Goal: Answer question/provide support: Share knowledge or assist other users

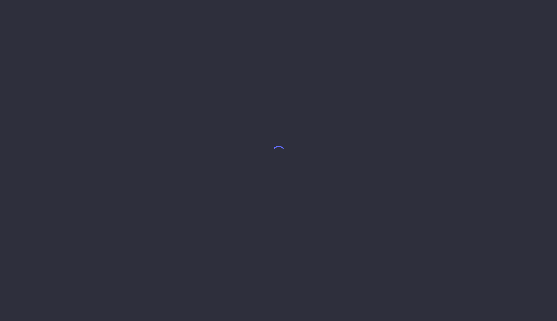
select select "8"
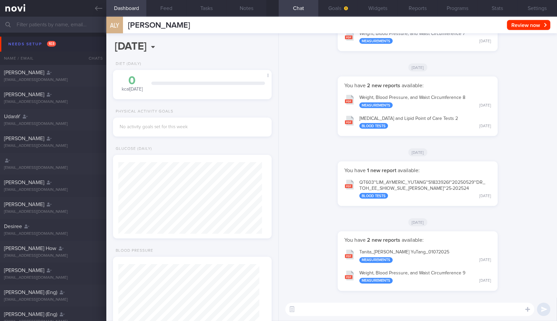
scroll to position [70, 141]
click at [94, 8] on link at bounding box center [53, 8] width 106 height 17
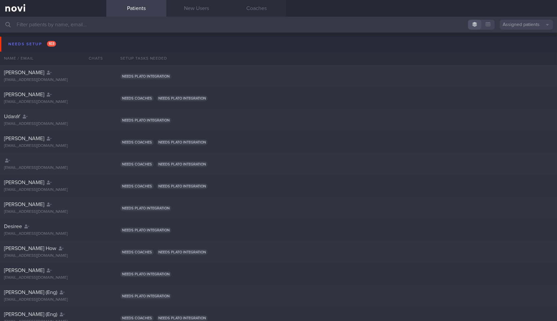
click at [81, 43] on button "Needs setup 103" at bounding box center [279, 44] width 559 height 15
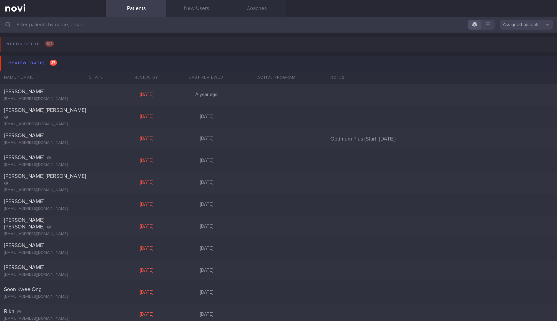
click at [73, 62] on button "Review today 37" at bounding box center [279, 63] width 559 height 15
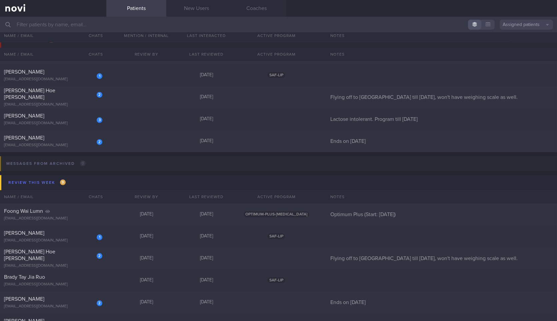
scroll to position [37, 0]
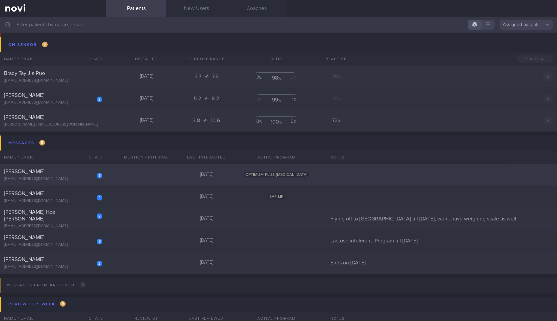
click at [124, 174] on div "3 Leng Chun Hong chunhong.leng@yahoo.com.sg Yesterday OPTIMUM-PLUS-WEGOVY" at bounding box center [278, 175] width 557 height 22
select select "9"
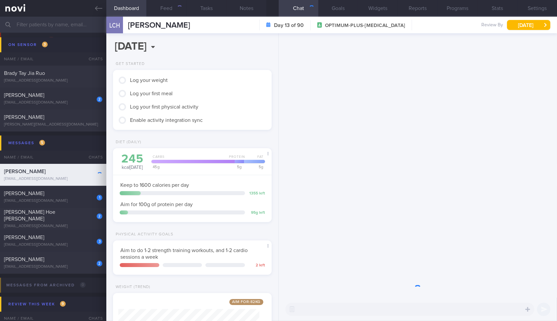
scroll to position [79, 0]
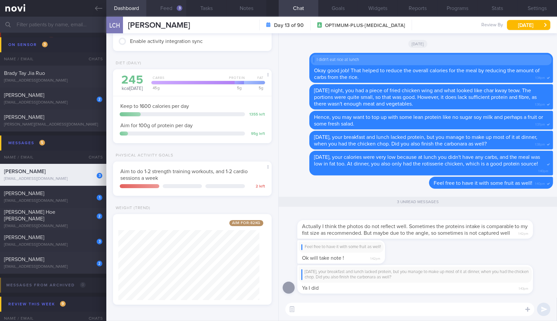
click at [164, 3] on button "Feed 3" at bounding box center [166, 8] width 40 height 17
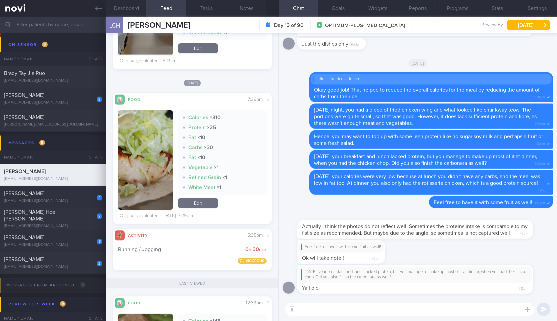
scroll to position [192, 0]
click at [163, 144] on button "button" at bounding box center [145, 160] width 55 height 100
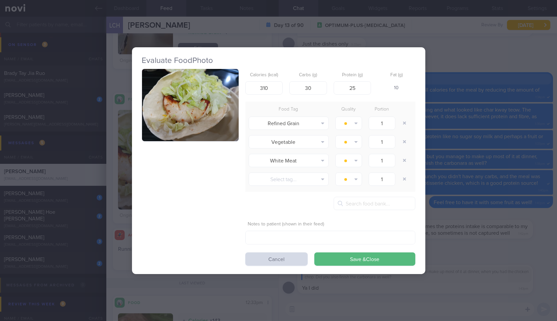
click at [197, 114] on button "button" at bounding box center [190, 105] width 97 height 73
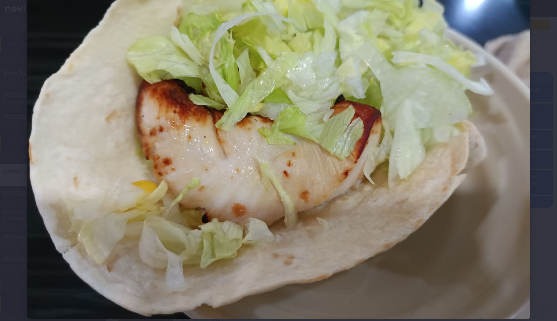
scroll to position [105, 0]
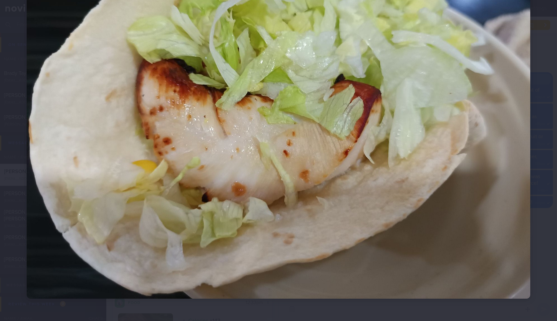
click at [547, 177] on div at bounding box center [278, 110] width 557 height 431
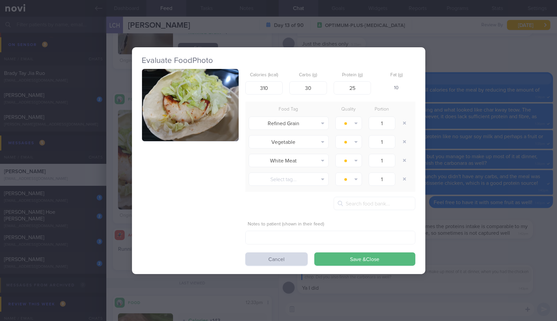
click at [547, 177] on div "Evaluate Food Photo Calories (kcal) 310 Carbs (g) 30 Protein (g) 25 Fat (g) 10 …" at bounding box center [278, 160] width 557 height 321
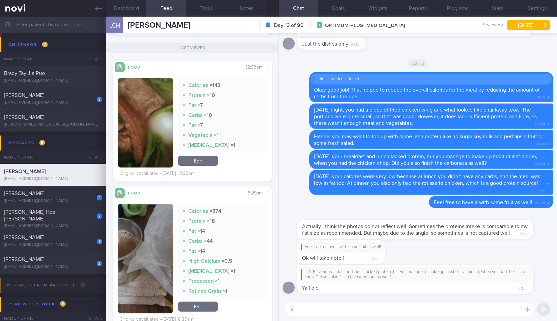
scroll to position [427, 0]
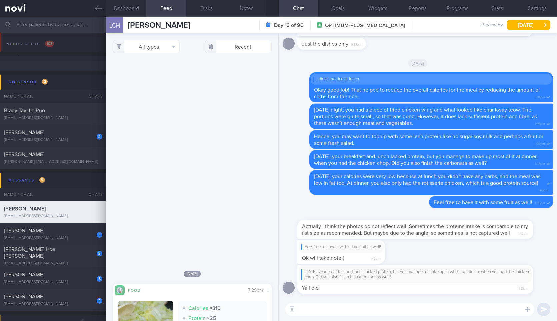
select select "9"
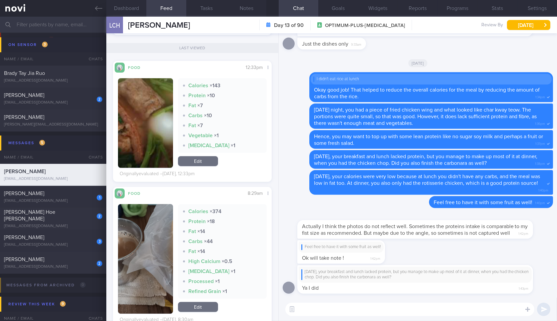
drag, startPoint x: 370, startPoint y: 234, endPoint x: 407, endPoint y: 228, distance: 36.8
click at [407, 228] on div "Actually I think the photos do not reflect well. Sometimes the proteins intake …" at bounding box center [425, 225] width 256 height 27
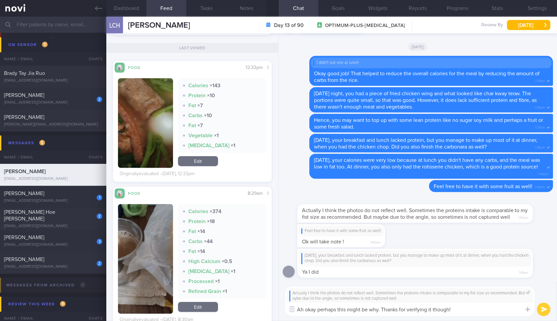
type textarea "Ah okay perhaps this might be why. Thanks for verifying it though!"
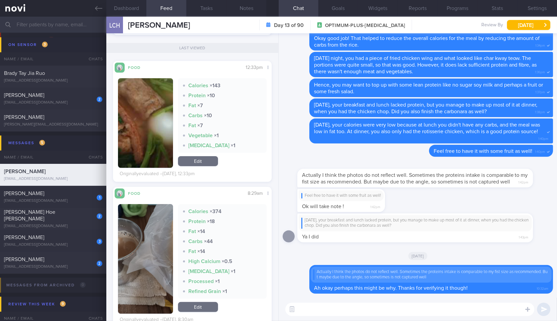
drag, startPoint x: 438, startPoint y: 229, endPoint x: 479, endPoint y: 231, distance: 41.4
click at [479, 231] on div "On Saturday, your breakfast and lunch lacked protein, but you manage to make up…" at bounding box center [425, 228] width 256 height 29
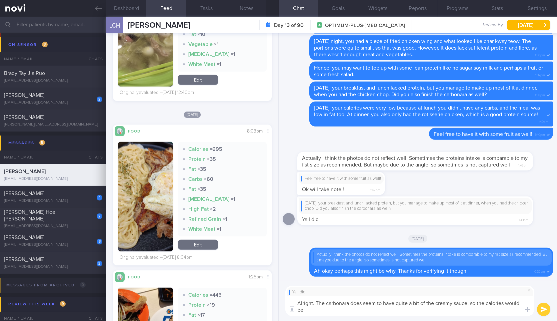
scroll to position [0, 0]
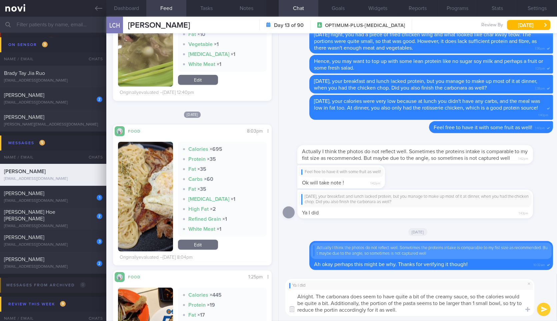
type textarea "Alright. The carbonara does seem to have quite a bit of the creamy sauce, so th…"
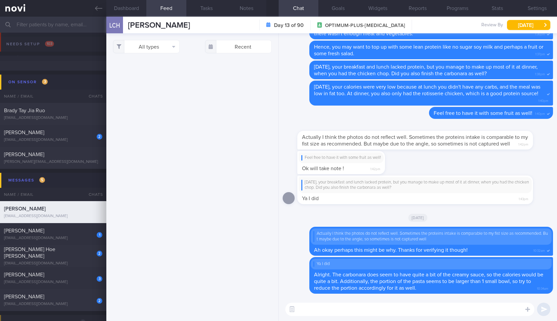
select select "9"
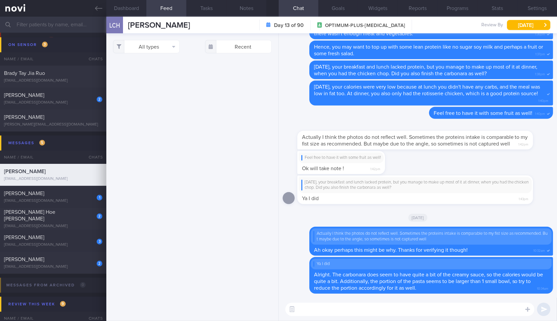
scroll to position [1021, 0]
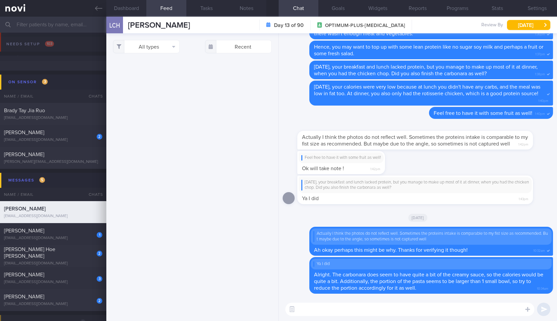
select select "9"
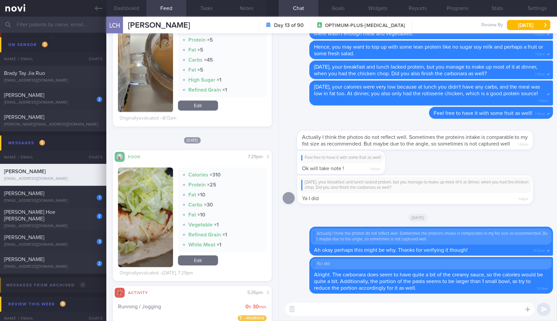
scroll to position [131, 0]
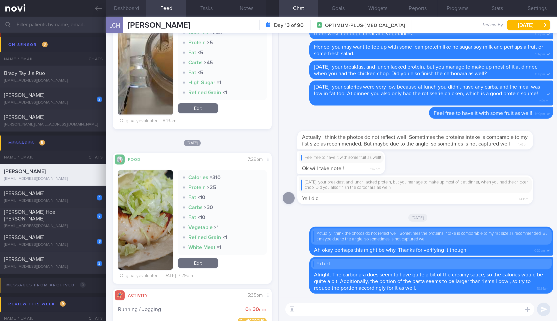
click at [134, 3] on button "Dashboard" at bounding box center [126, 8] width 40 height 17
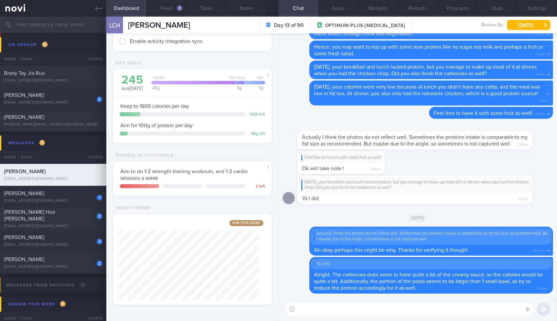
click at [350, 310] on textarea at bounding box center [409, 309] width 249 height 13
type textarea "By the way, did you manage to buy a weighing scale yet?"
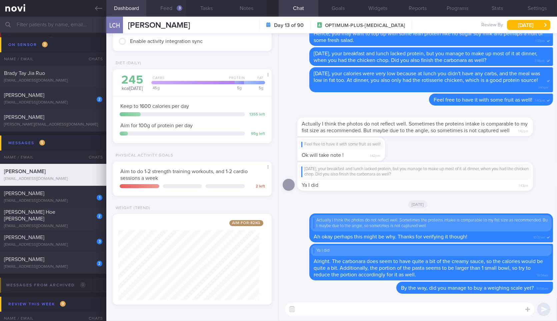
click at [170, 14] on button "Feed 3" at bounding box center [166, 8] width 40 height 17
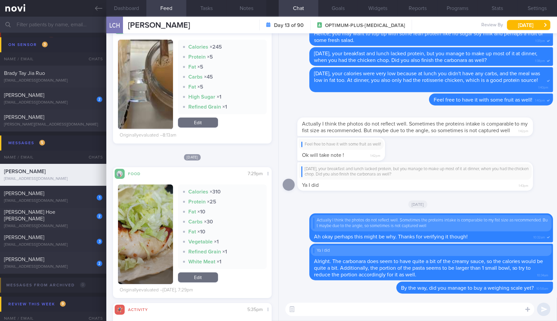
scroll to position [159, 0]
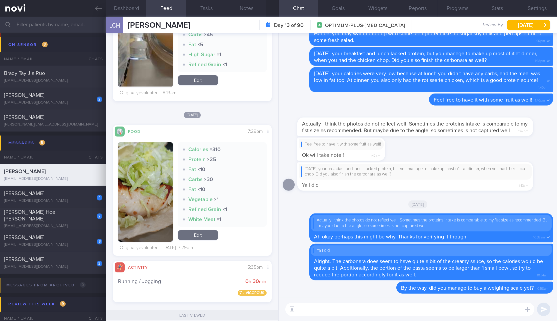
click at [161, 179] on button "button" at bounding box center [145, 192] width 55 height 100
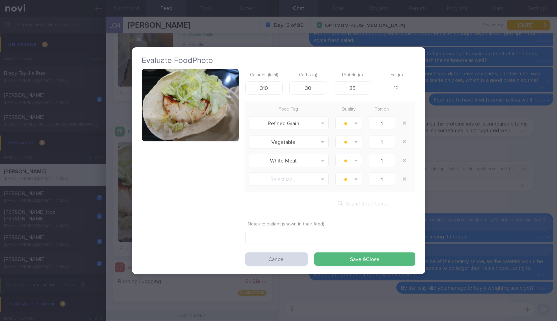
click at [236, 100] on button "button" at bounding box center [190, 105] width 97 height 73
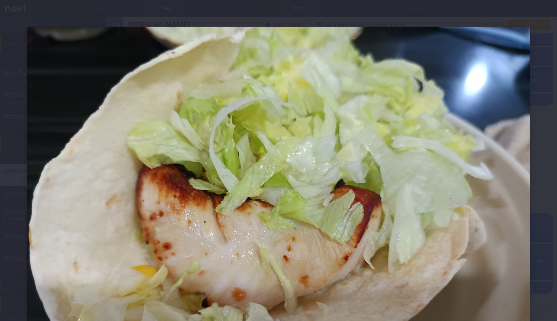
scroll to position [105, 0]
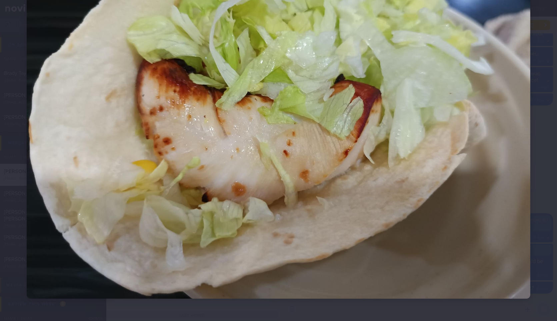
click at [532, 145] on div at bounding box center [278, 110] width 557 height 431
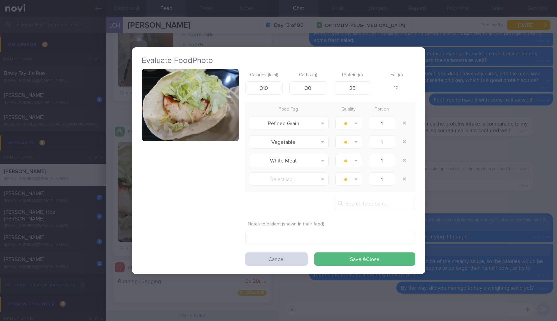
click at [473, 148] on div "Evaluate Food Photo Calories (kcal) 310 Carbs (g) 30 Protein (g) 25 Fat (g) 10 …" at bounding box center [278, 160] width 557 height 321
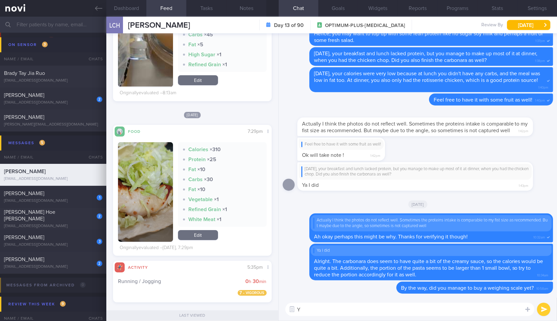
click at [369, 312] on textarea "Y" at bounding box center [409, 309] width 249 height 13
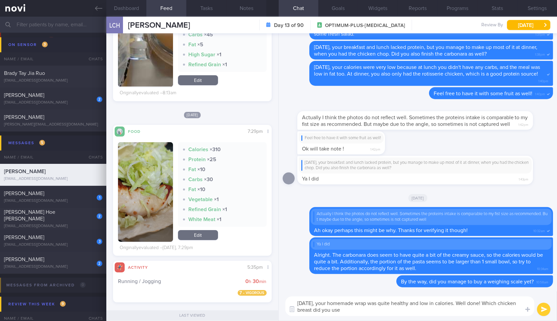
type textarea "Yesterday, your homemade wrap was quite healthy and low in calories. Well done!…"
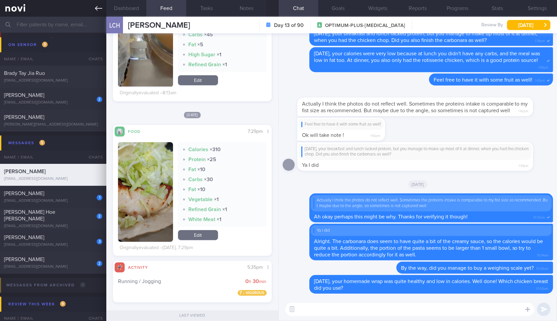
click at [96, 10] on icon at bounding box center [98, 8] width 7 height 7
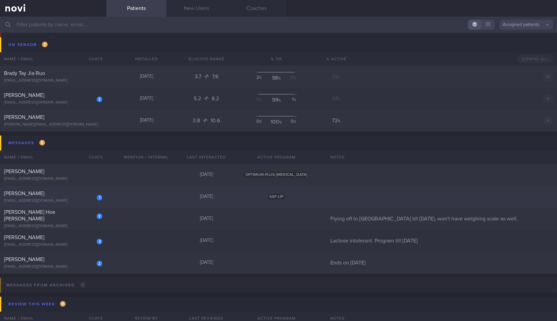
click at [62, 201] on div "[EMAIL_ADDRESS][DOMAIN_NAME]" at bounding box center [53, 201] width 98 height 5
select select "9"
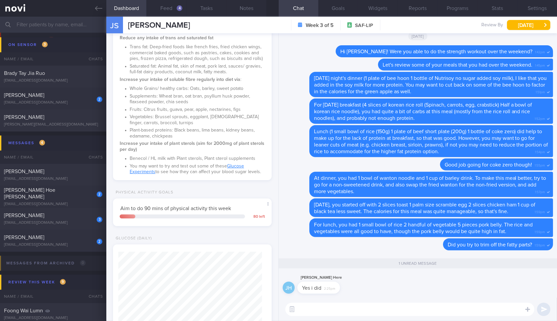
scroll to position [298, 0]
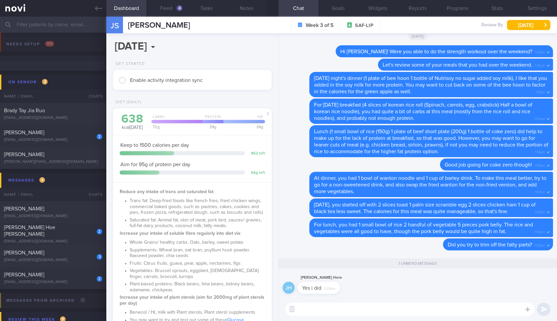
select select "9"
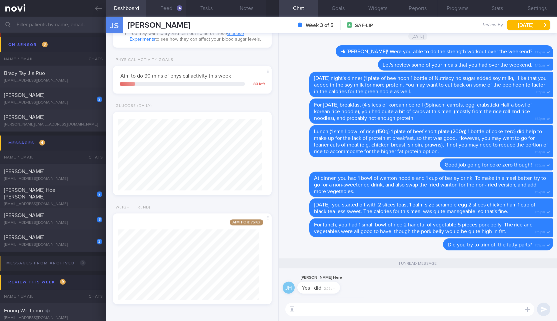
click at [165, 8] on button "Feed 4" at bounding box center [166, 8] width 40 height 17
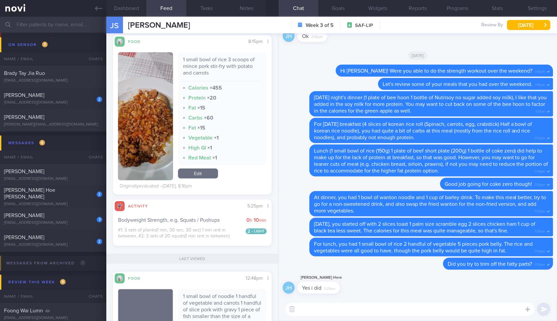
scroll to position [481, 0]
click at [145, 107] on button "button" at bounding box center [145, 117] width 55 height 128
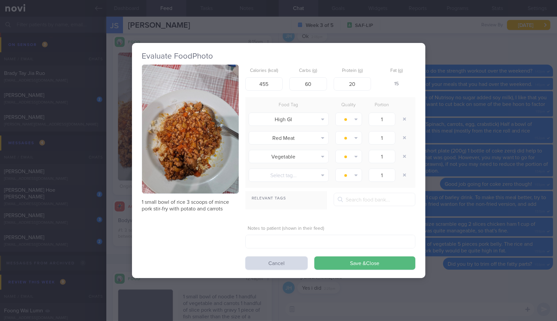
click at [432, 159] on div "Evaluate Food Photo 1 small bowl of rice 3 scoops of mince pork stir-fry with p…" at bounding box center [278, 160] width 557 height 321
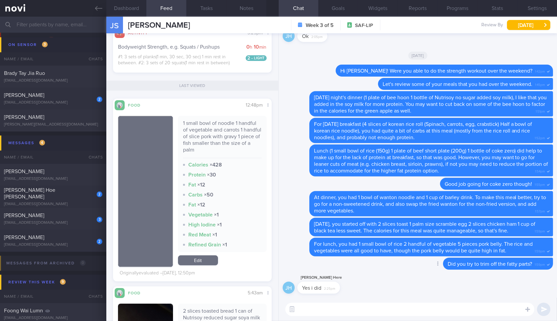
scroll to position [655, 0]
click at [349, 304] on textarea at bounding box center [409, 309] width 249 height 13
drag, startPoint x: 337, startPoint y: 286, endPoint x: 407, endPoint y: 281, distance: 70.2
click at [407, 281] on div "JH Jason Here Yes i did 2:25pm" at bounding box center [418, 286] width 270 height 24
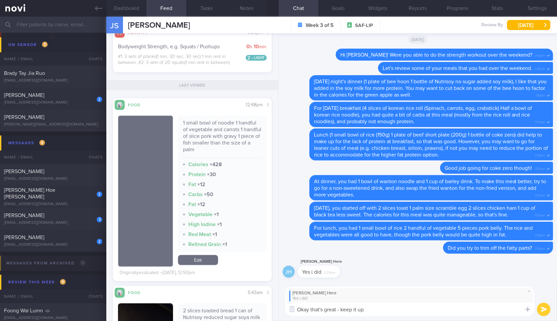
type textarea "Okay that's great - keep it up!"
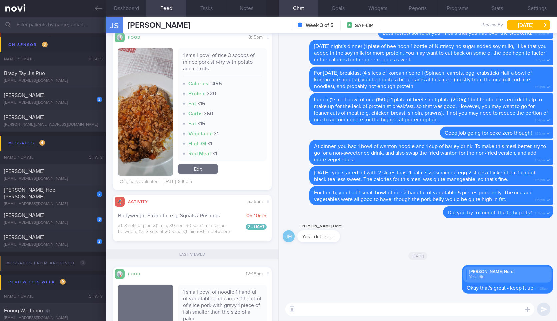
scroll to position [483, 0]
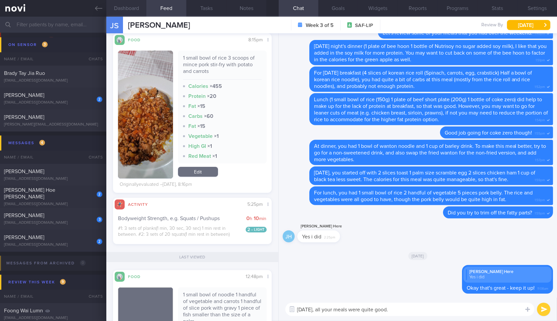
click at [133, 5] on button "Dashboard" at bounding box center [126, 8] width 40 height 17
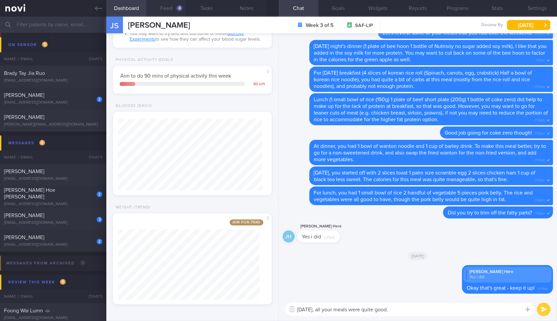
click at [169, 7] on button "Feed 4" at bounding box center [166, 8] width 40 height 17
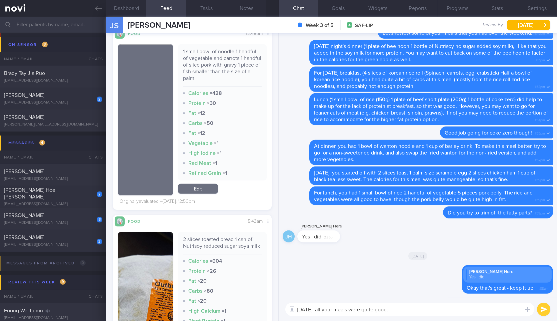
scroll to position [806, 0]
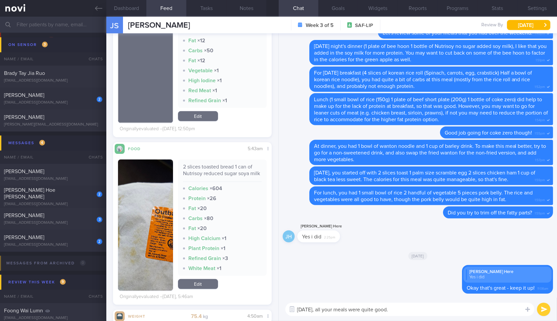
click at [429, 311] on textarea "Yesterday, all your meals were quite good." at bounding box center [409, 309] width 249 height 13
click at [155, 212] on button "button" at bounding box center [145, 225] width 55 height 131
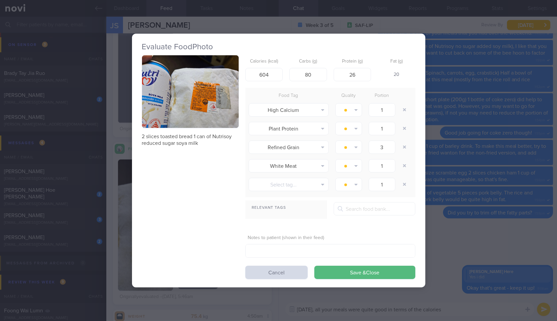
click at [212, 118] on button "button" at bounding box center [190, 91] width 97 height 73
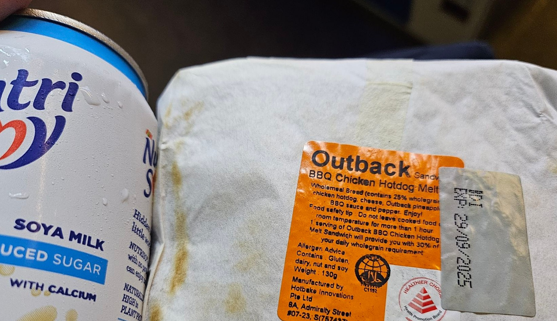
scroll to position [65, 0]
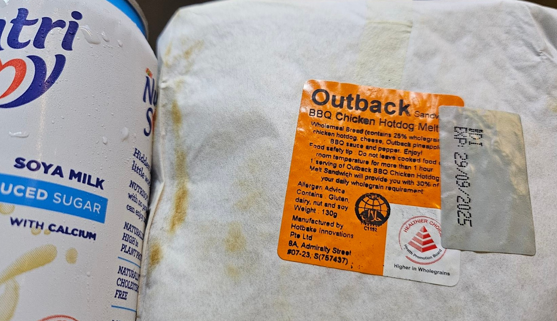
click at [494, 171] on img at bounding box center [279, 150] width 504 height 378
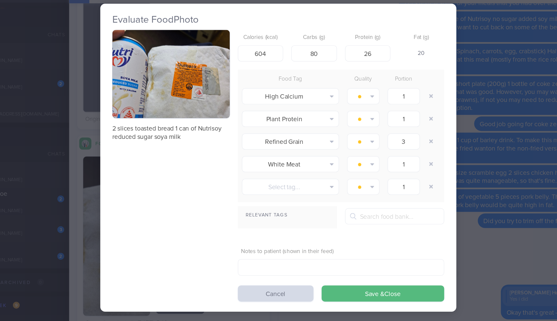
click at [494, 171] on div "Evaluate Food Photo 2 slices toasted bread 1 can of Nutrisoy reduced sugar soya…" at bounding box center [278, 160] width 557 height 321
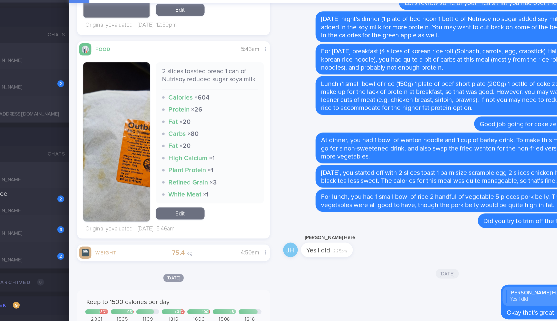
scroll to position [891, 0]
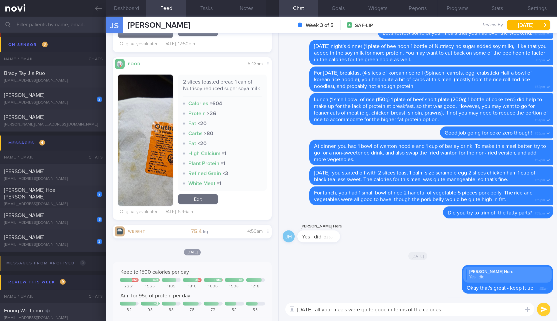
click at [375, 309] on textarea "Yesterday, all your meals were quite good in terms of the calories" at bounding box center [409, 309] width 249 height 13
click at [209, 88] on div "2 slices toasted bread 1 can of Nutrisoy reduced sugar soya milk" at bounding box center [222, 88] width 79 height 18
copy div "2 slices toasted bread 1 can of Nutrisoy reduced sugar soya milk"
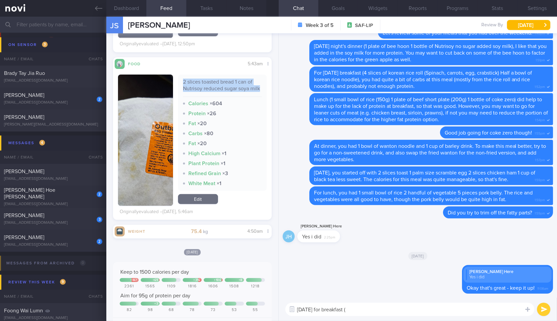
click at [209, 88] on div "2 slices toasted bread 1 can of Nutrisoy reduced sugar soya milk" at bounding box center [222, 88] width 79 height 18
click at [386, 316] on textarea "Yesterday for breakfast (" at bounding box center [409, 309] width 249 height 13
paste textarea "2 slices toasted bread 1 can of Nutrisoy reduced sugar soya milk"
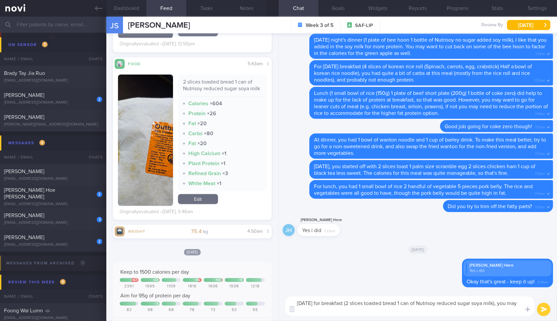
scroll to position [0, 0]
click at [139, 155] on button "button" at bounding box center [145, 140] width 55 height 131
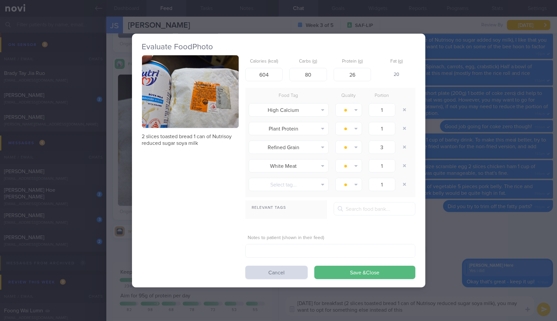
click at [208, 102] on button "button" at bounding box center [190, 91] width 97 height 73
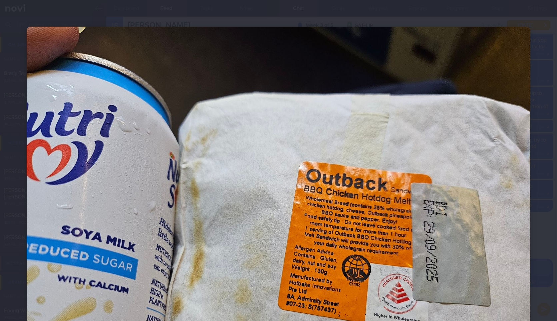
scroll to position [43, 0]
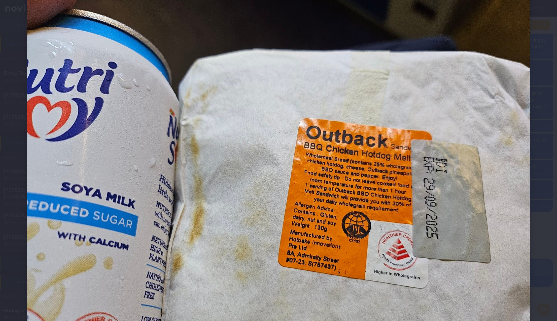
click at [538, 208] on div at bounding box center [278, 172] width 557 height 431
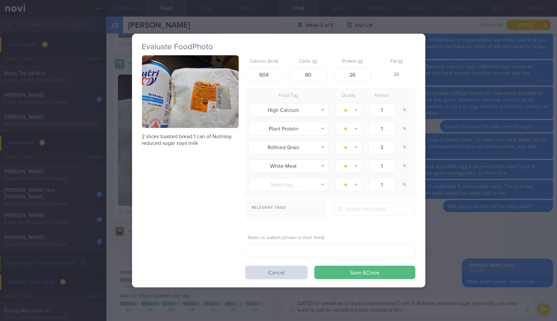
click at [463, 284] on div "Evaluate Food Photo 2 slices toasted bread 1 can of Nutrisoy reduced sugar soya…" at bounding box center [278, 160] width 557 height 321
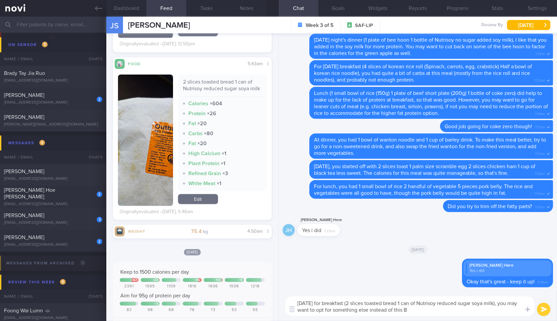
click at [442, 316] on textarea "Yesterday for breakfast (2 slices toasted bread 1 can of Nutrisoy reduced sugar…" at bounding box center [409, 307] width 249 height 20
type textarea "Yesterday for breakfast (2 slices toasted bread 1 can of Nutrisoy reduced sugar…"
click at [242, 6] on button "Notes" at bounding box center [246, 8] width 40 height 17
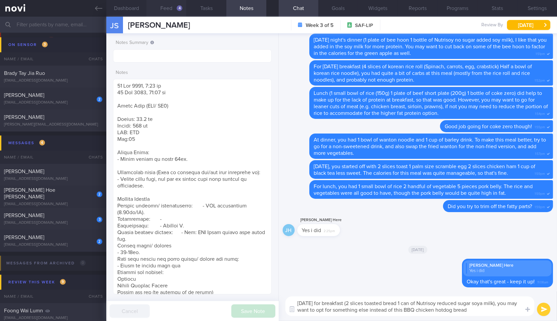
click at [160, 13] on button "Feed 4" at bounding box center [166, 8] width 40 height 17
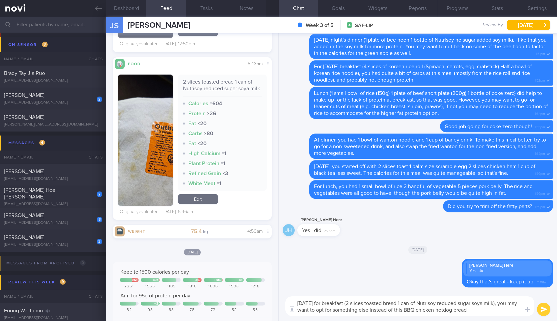
click at [494, 309] on textarea "Yesterday for breakfast (2 slices toasted bread 1 can of Nutrisoy reduced sugar…" at bounding box center [409, 307] width 249 height 20
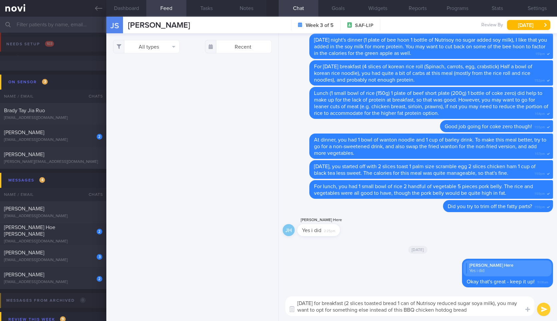
select select "9"
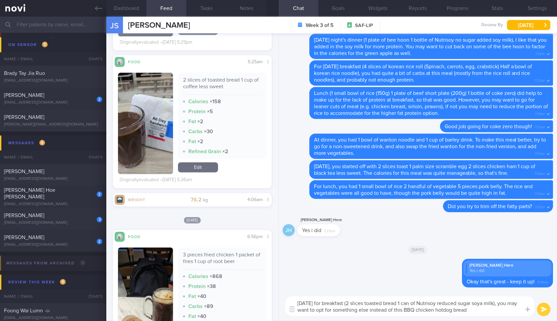
scroll to position [2982, 0]
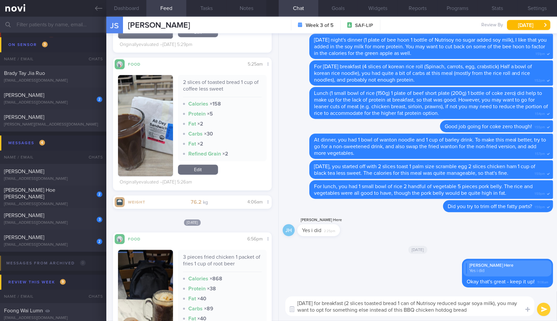
click at [159, 149] on button "button" at bounding box center [145, 125] width 55 height 101
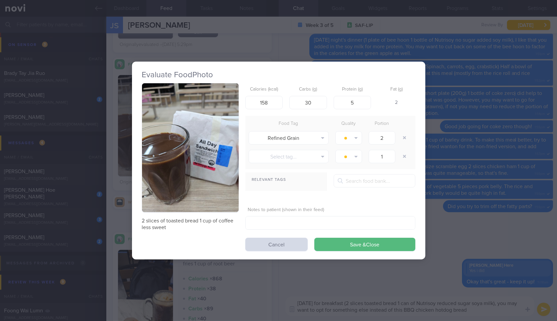
click at [208, 134] on button "button" at bounding box center [190, 147] width 97 height 129
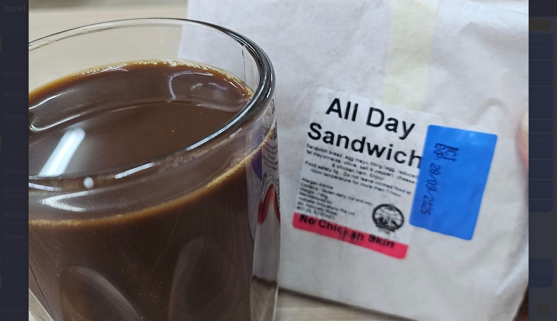
scroll to position [220, 0]
click at [537, 194] on div at bounding box center [279, 140] width 554 height 720
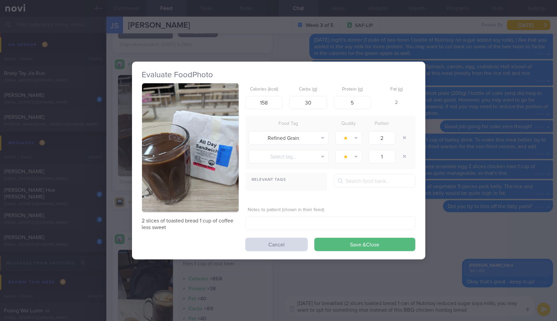
click at [537, 194] on div "Evaluate Food Photo 2 slices of toasted bread 1 cup of coffee less sweet Calori…" at bounding box center [278, 160] width 557 height 321
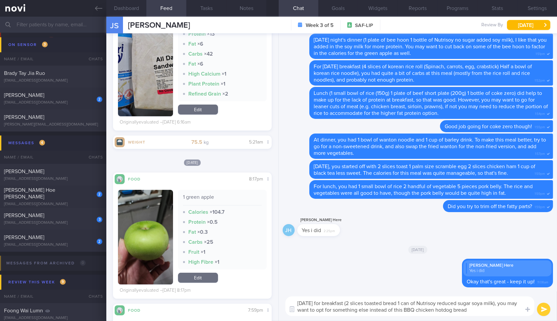
scroll to position [4426, 0]
click at [146, 86] on button "button" at bounding box center [145, 54] width 55 height 121
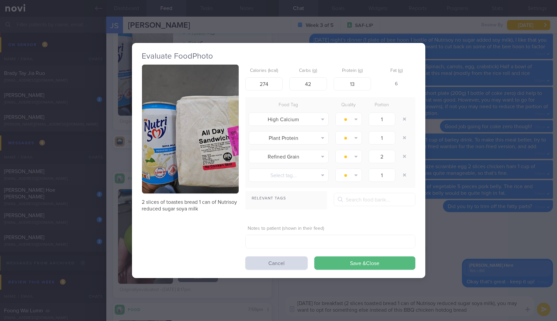
click at [215, 151] on button "button" at bounding box center [190, 129] width 97 height 129
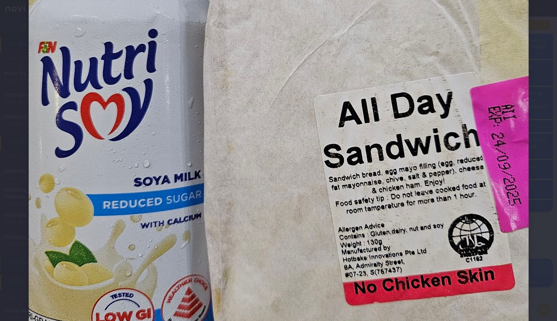
scroll to position [316, 0]
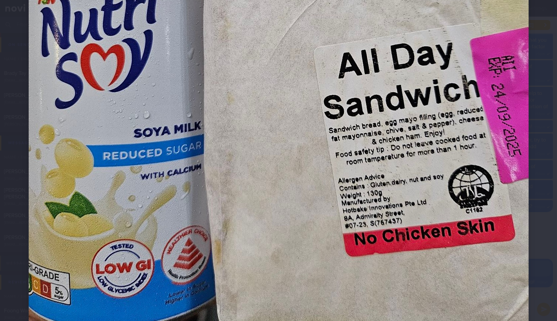
click at [538, 122] on div at bounding box center [279, 44] width 554 height 720
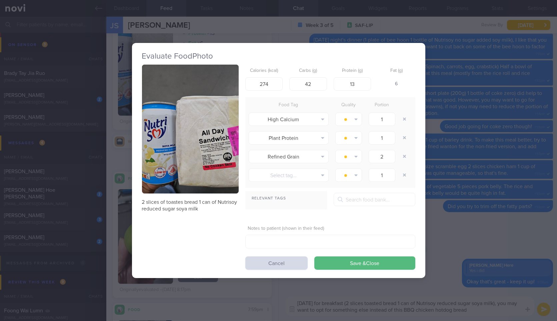
click at [538, 122] on div "Evaluate Food Photo 2 slices of toastes bread 1 can of Nutrisoy reduced sugar s…" at bounding box center [278, 160] width 557 height 321
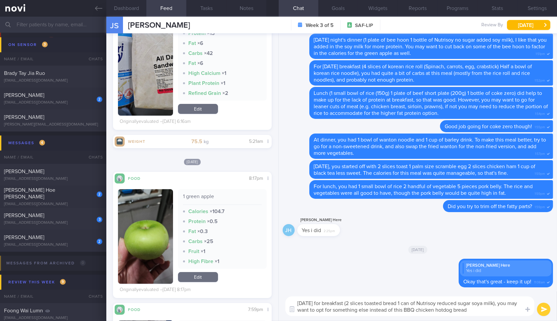
click at [496, 312] on textarea "Yesterday for breakfast (2 slices toasted bread 1 can of Nutrisoy reduced sugar…" at bounding box center [409, 307] width 249 height 20
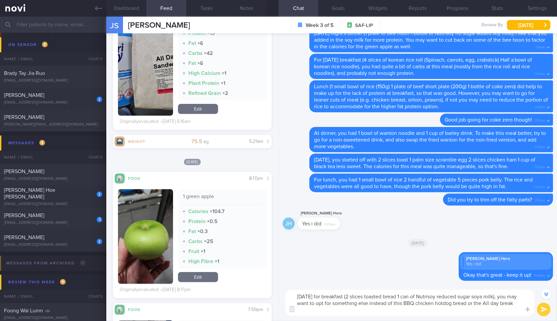
scroll to position [-6, 0]
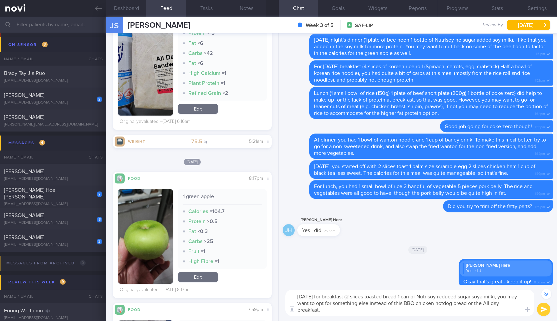
type textarea "Yesterday for breakfast (2 slices toasted bread 1 can of Nutrisoy reduced sugar…"
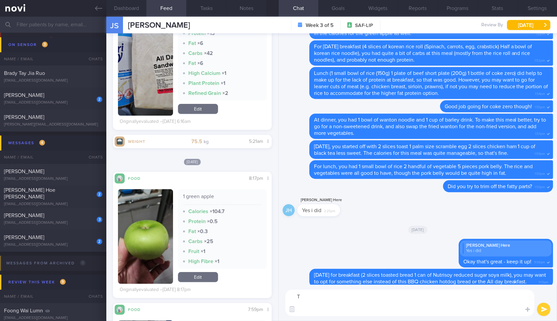
scroll to position [0, 0]
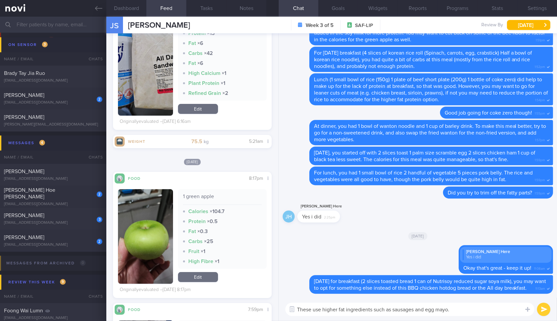
type textarea "These use higher fat ingredients such as sausages and egg mayo."
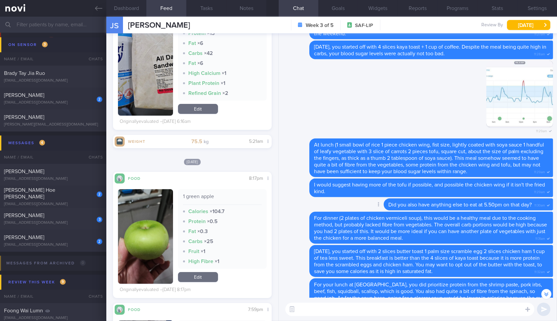
scroll to position [-2728, 0]
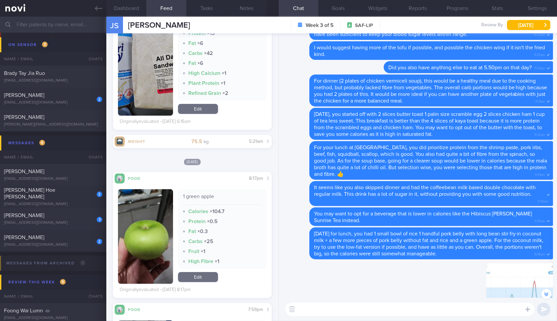
click at [548, 295] on button "button" at bounding box center [547, 294] width 10 height 10
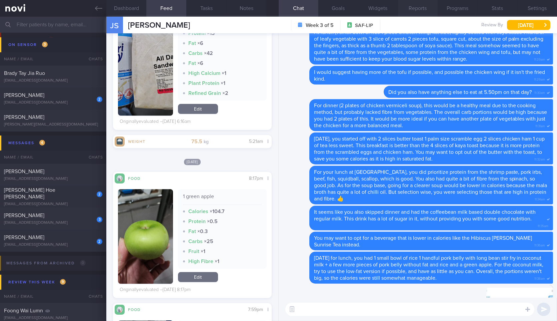
scroll to position [0, 0]
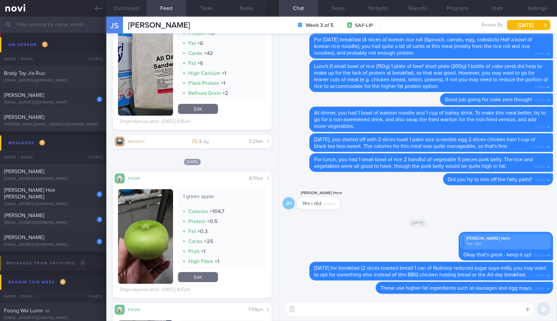
click at [333, 312] on textarea at bounding box center [409, 309] width 249 height 13
paste textarea "https://www.fairprice.com.sg/product/sunshine-smart-carb-low-gi-bread-360g-1308…"
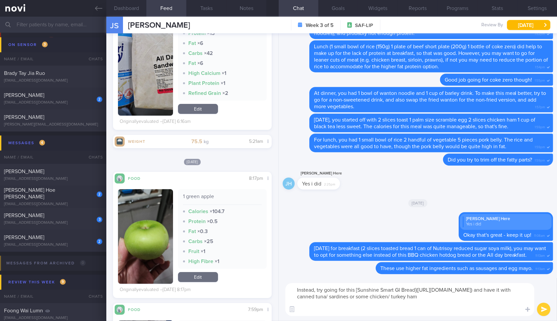
type textarea "Instead, try going for this [Sunshine Smart GI Bread](https://www.fairprice.com…"
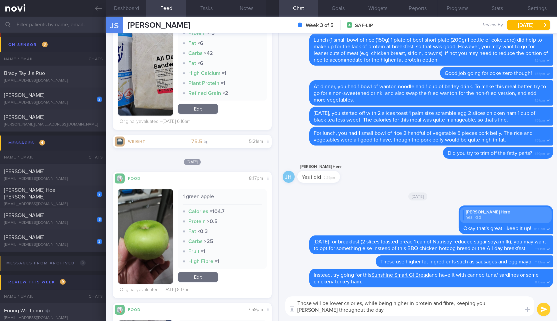
type textarea "Those will be lower calories, while being higher in protein and fibre, keeping …"
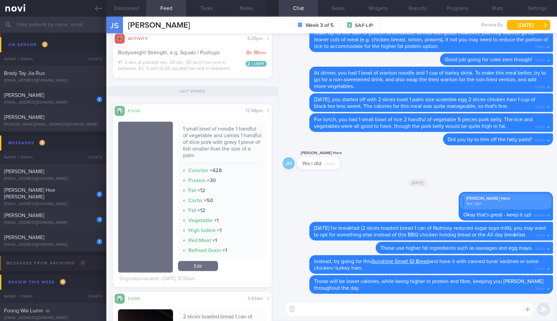
scroll to position [650, 0]
click at [194, 159] on div "1 small bowl of noodle 1 handful of vegetable and carrots 1 handful of slice po…" at bounding box center [222, 144] width 79 height 38
copy div "1 small bowl of noodle 1 handful of vegetable and carrots 1 handful of slice po…"
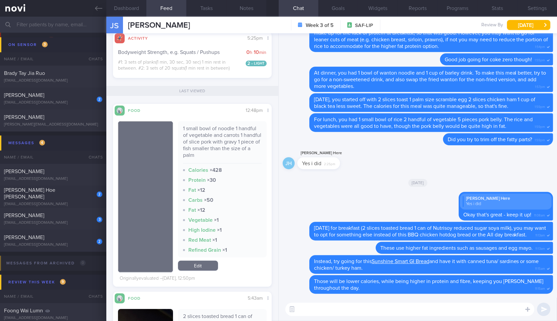
click at [316, 304] on textarea at bounding box center [409, 309] width 249 height 13
paste textarea "1 small bowl of noodle 1 handful of vegetable and carrots 1 handful of slice po…"
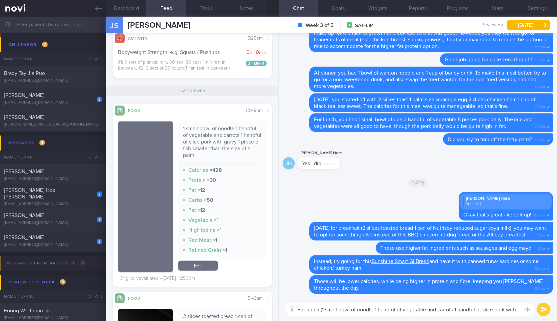
scroll to position [0, 0]
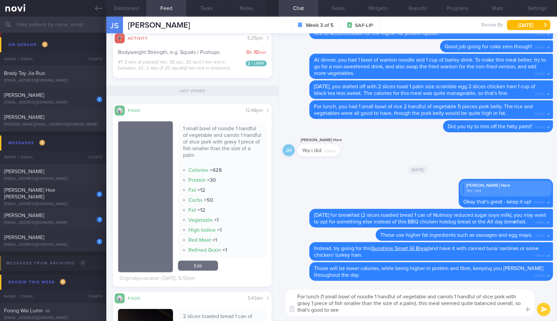
type textarea "For lunch (1 small bowl of noodle 1 handful of vegetable and carrots 1 handful …"
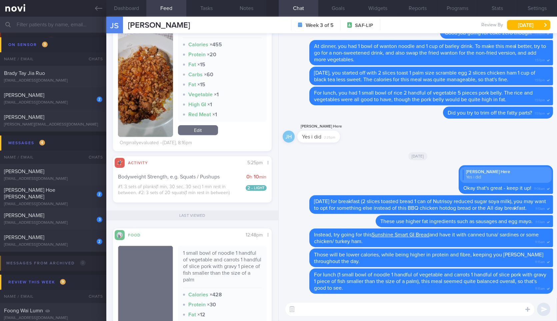
scroll to position [470, 0]
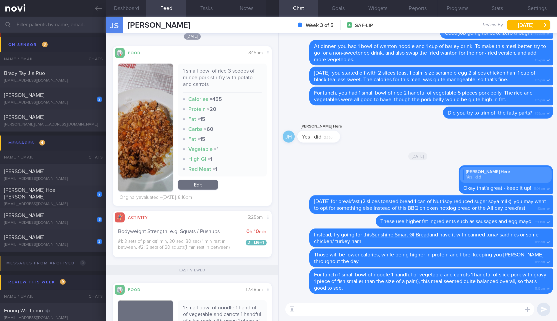
click at [209, 92] on div "1 small bowl of rice 3 scoops of mince pork stir-fry with potato and carrots" at bounding box center [222, 80] width 79 height 25
copy div "1 small bowl of rice 3 scoops of mince pork stir-fry with potato and carrots"
click at [329, 307] on textarea "A" at bounding box center [409, 309] width 249 height 13
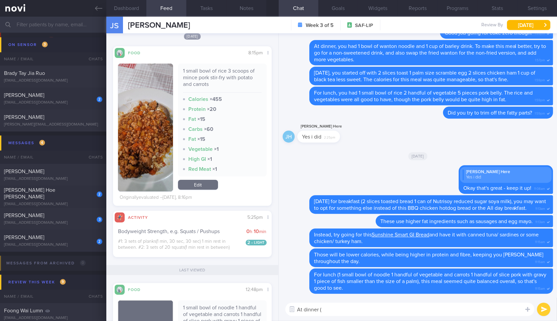
paste textarea "1 small bowl of rice 3 scoops of mince pork stir-fry with potato and carrots"
click at [137, 139] on button "button" at bounding box center [145, 128] width 55 height 128
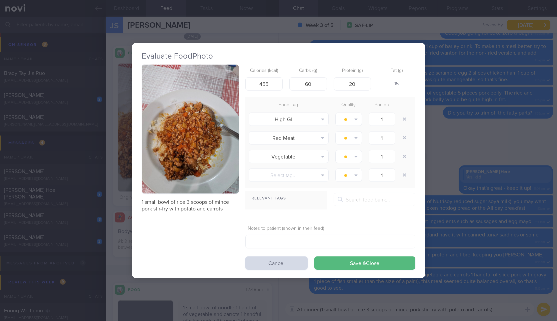
click at [201, 153] on button "button" at bounding box center [190, 129] width 97 height 129
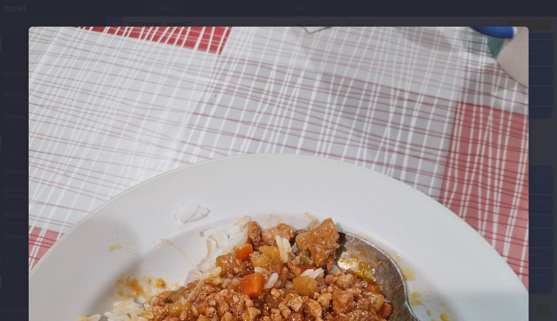
scroll to position [209, 0]
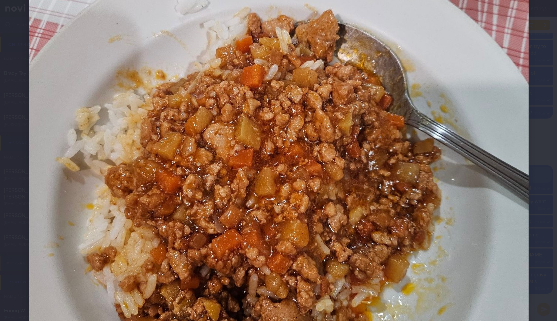
click at [543, 154] on div at bounding box center [279, 151] width 554 height 720
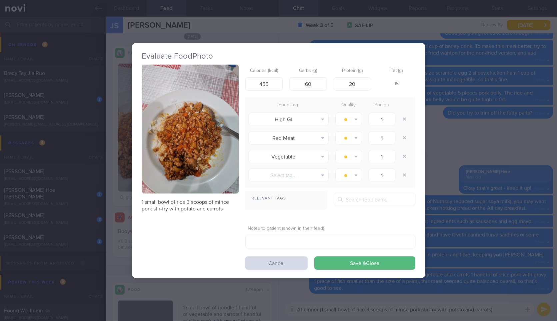
click at [543, 154] on div "Evaluate Food Photo 1 small bowl of rice 3 scoops of mince pork stir-fry with p…" at bounding box center [278, 160] width 557 height 321
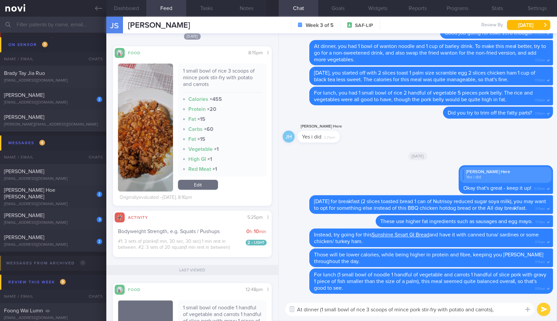
drag, startPoint x: 502, startPoint y: 319, endPoint x: 505, endPoint y: 312, distance: 7.6
click at [505, 312] on div "At dinner (1 small bowl of rice 3 scoops of mince pork stir-fry with potato and…" at bounding box center [418, 309] width 278 height 23
click at [505, 312] on textarea "At dinner (1 small bowl of rice 3 scoops of mince pork stir-fry with potato and…" at bounding box center [409, 309] width 249 height 13
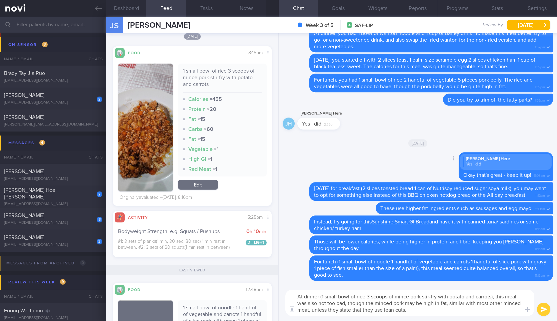
type textarea "At dinner (1 small bowl of rice 3 scoops of mince pork stir-fry with potato and…"
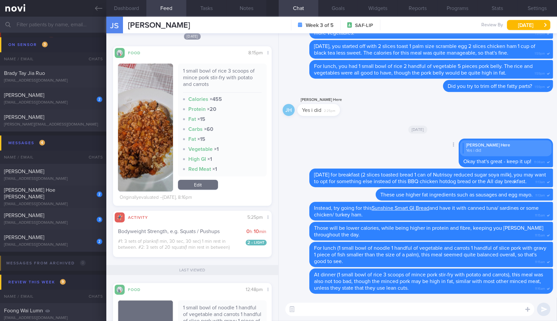
type textarea "A"
click at [170, 167] on button "button" at bounding box center [145, 128] width 55 height 128
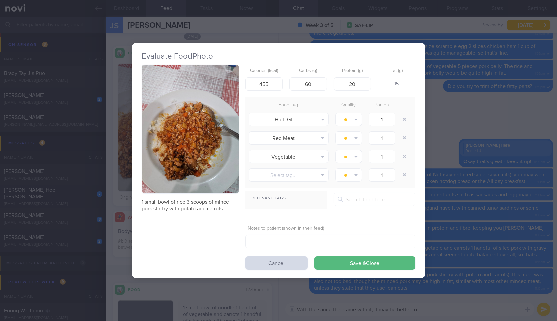
click at [210, 141] on button "button" at bounding box center [190, 129] width 97 height 129
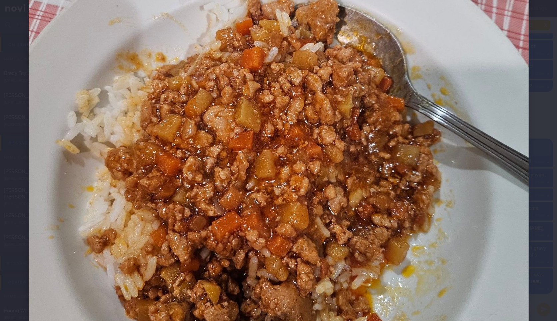
scroll to position [227, 0]
click at [527, 158] on div at bounding box center [279, 133] width 554 height 720
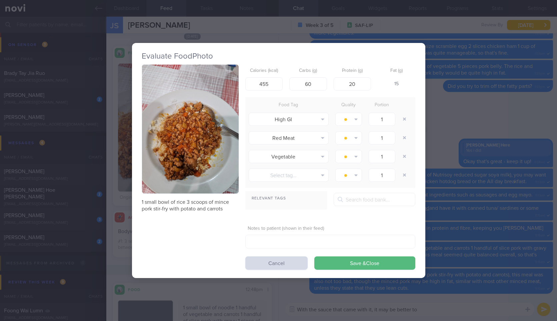
click at [527, 158] on div "Evaluate Food Photo 1 small bowl of rice 3 scoops of mince pork stir-fry with p…" at bounding box center [278, 160] width 557 height 321
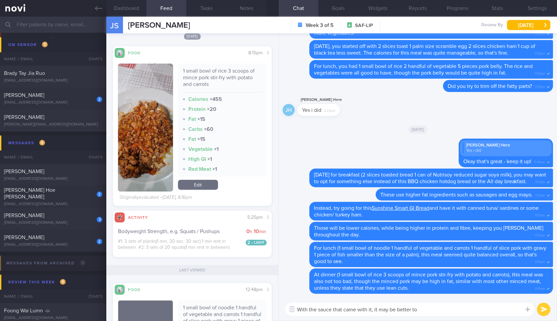
click at [454, 313] on textarea "With the sauce that came with it, it may be better to" at bounding box center [409, 309] width 249 height 13
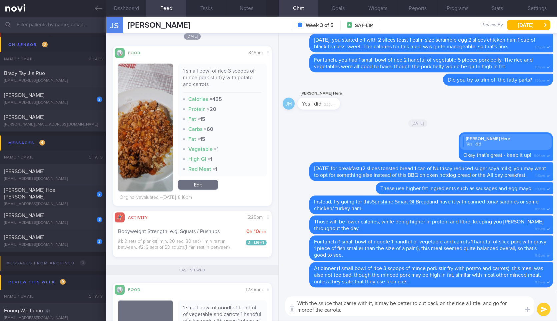
type textarea "With the sauce that came with it, it may be better to cut back on the rice a li…"
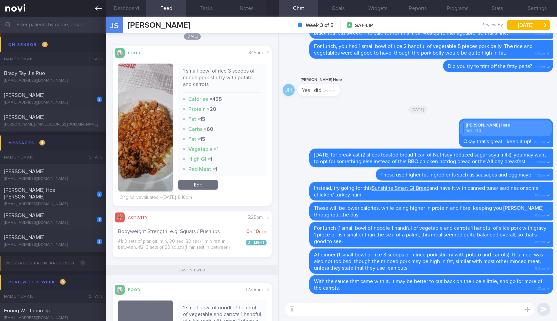
click at [100, 15] on link at bounding box center [53, 8] width 106 height 17
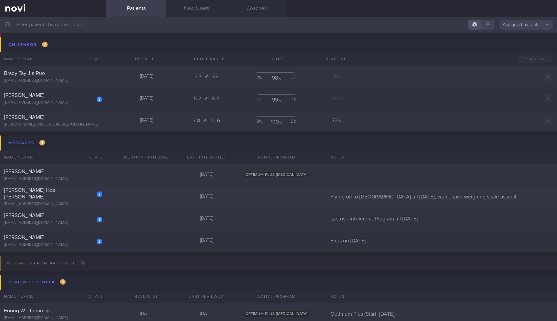
click at [74, 202] on div "[EMAIL_ADDRESS][DOMAIN_NAME]" at bounding box center [53, 204] width 98 height 5
select select "9"
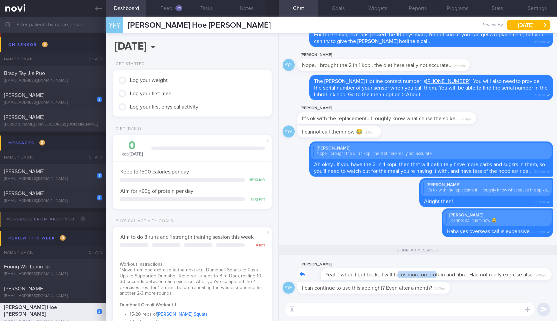
drag, startPoint x: 374, startPoint y: 276, endPoint x: 411, endPoint y: 278, distance: 37.1
click at [411, 278] on div "Yeo Yong Hoe Yeah.. when I got back.. I will focus more on protein and fibre. H…" at bounding box center [422, 271] width 251 height 20
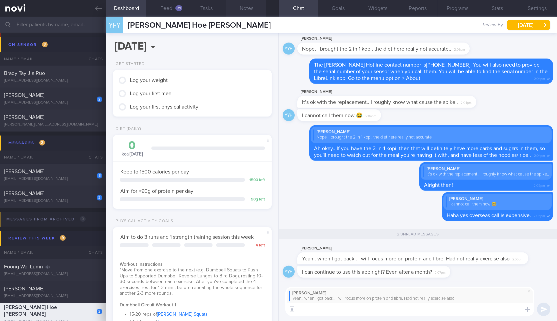
click at [247, 14] on button "Notes" at bounding box center [246, 8] width 40 height 17
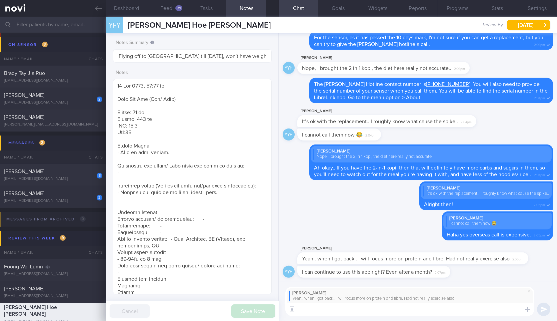
click at [320, 312] on textarea at bounding box center [409, 309] width 249 height 13
click at [393, 315] on textarea at bounding box center [409, 309] width 249 height 13
type textarea "Okay sounds good! When will the dumbbells be arriving?"
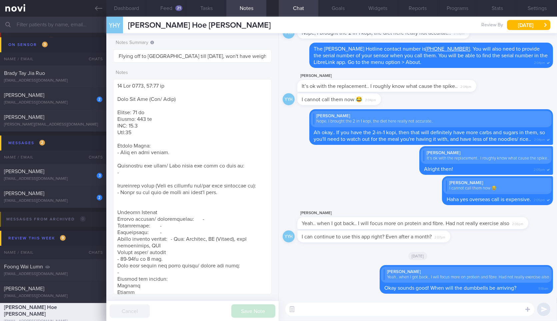
drag, startPoint x: 446, startPoint y: 237, endPoint x: 528, endPoint y: 231, distance: 81.9
click at [528, 231] on div "YYH I can continue to use this app right? Even after a month? 2:07pm" at bounding box center [418, 239] width 270 height 16
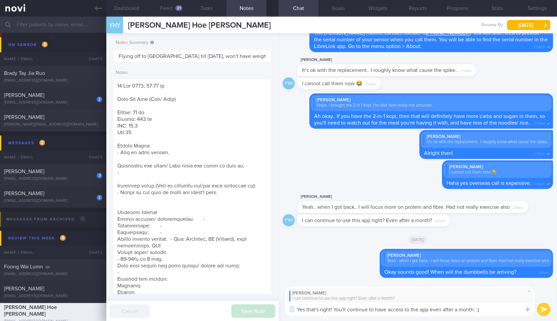
type textarea "Yes that's right! You'll continue to have access to the app even after a month.…"
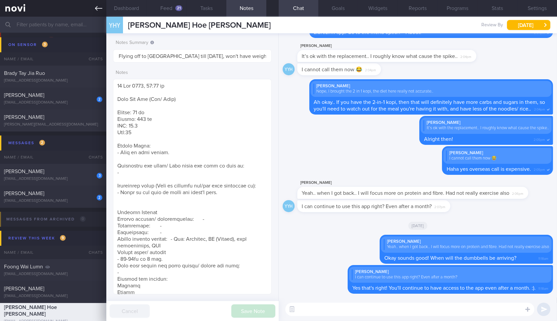
click at [97, 15] on link at bounding box center [53, 8] width 106 height 17
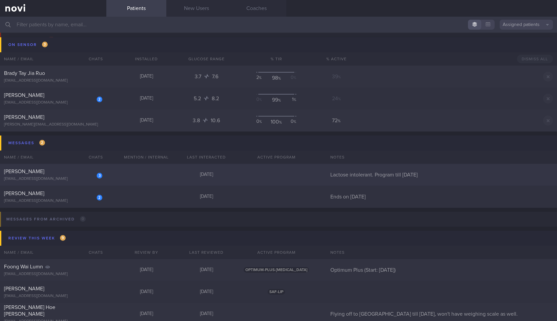
click at [79, 182] on div "3 Stephen Kartili stephenkartili@gmail.com Yesterday Lactose intolerant. Progra…" at bounding box center [278, 175] width 557 height 22
select select "9"
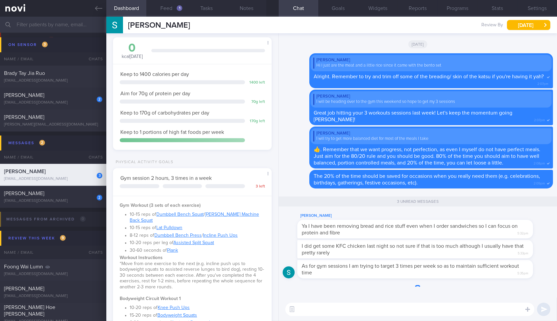
scroll to position [276, 0]
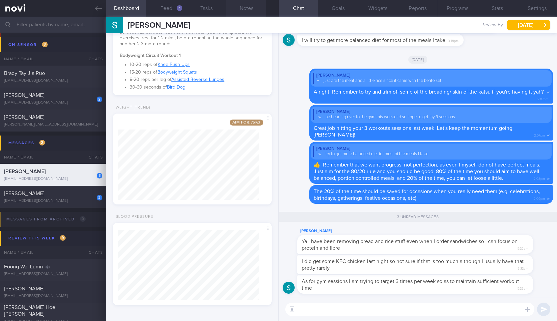
click at [241, 15] on button "Notes" at bounding box center [246, 8] width 40 height 17
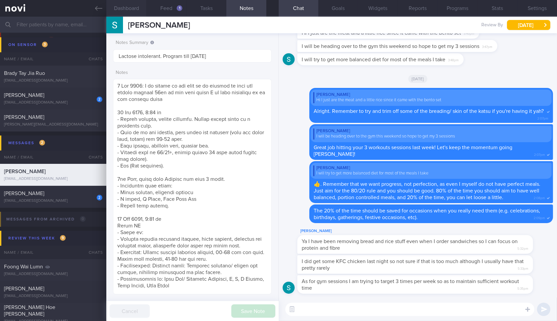
click at [128, 11] on button "Dashboard" at bounding box center [126, 8] width 40 height 17
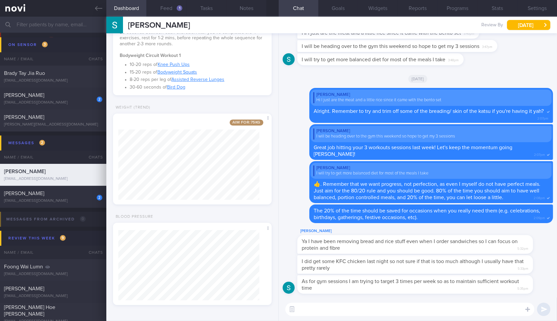
click at [337, 304] on textarea at bounding box center [409, 309] width 249 height 13
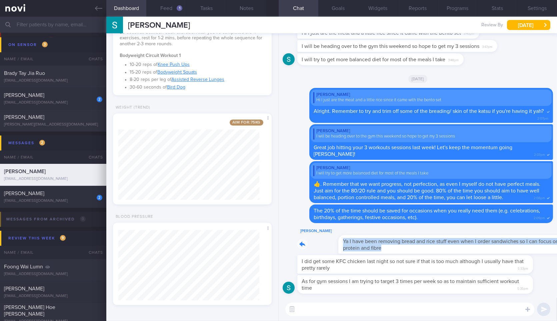
drag, startPoint x: 377, startPoint y: 250, endPoint x: 502, endPoint y: 232, distance: 127.1
click at [502, 232] on div "Stephen Kartili Ya I have been removing bread and rice stuff even when I order …" at bounding box center [425, 240] width 256 height 27
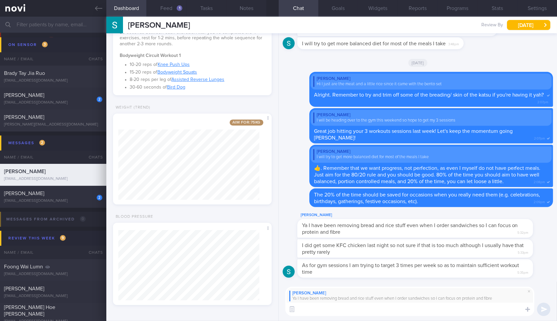
click at [391, 318] on div "Stephen Kartili Ya I have been removing bread and rice stuff even when I order …" at bounding box center [418, 302] width 278 height 40
click at [396, 315] on textarea at bounding box center [409, 309] width 249 height 13
type textarea "Okay that's good!"
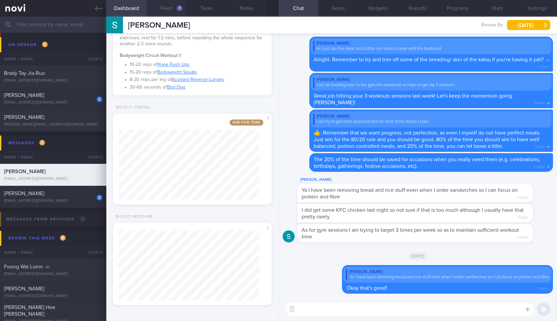
click at [165, 11] on button "Feed 1" at bounding box center [166, 8] width 40 height 17
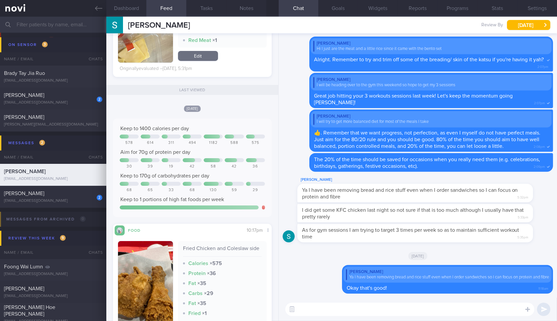
scroll to position [437, 0]
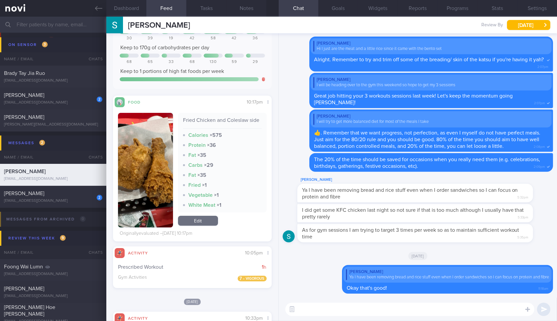
click at [148, 166] on button "button" at bounding box center [145, 170] width 55 height 115
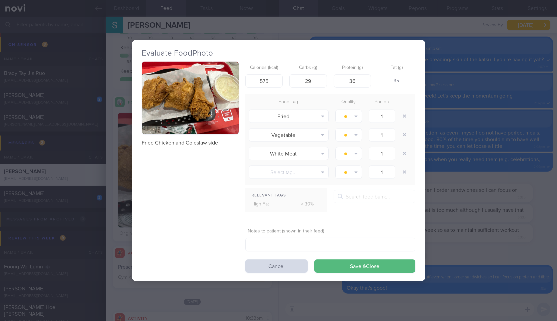
click at [213, 85] on button "button" at bounding box center [190, 98] width 97 height 73
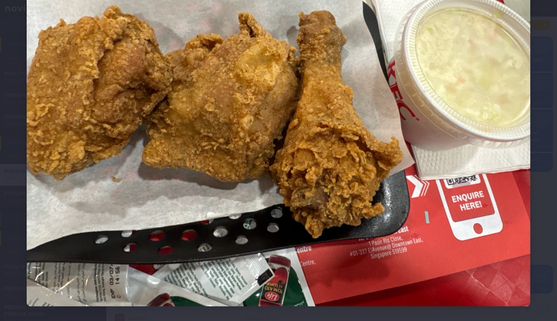
scroll to position [98, 0]
click at [533, 188] on div at bounding box center [278, 117] width 557 height 431
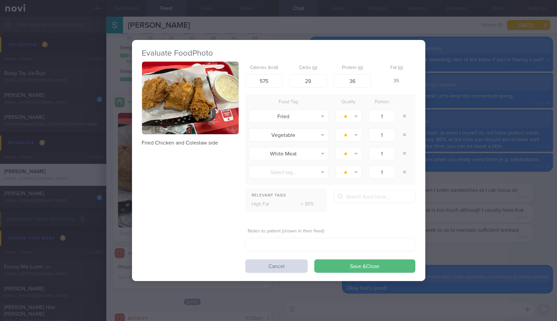
click at [533, 188] on div "Evaluate Food Photo Fried Chicken and Coleslaw side Calories (kcal) 575 Carbs (…" at bounding box center [278, 160] width 557 height 321
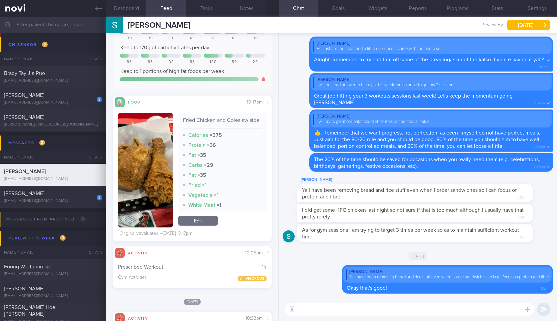
drag, startPoint x: 395, startPoint y: 216, endPoint x: 526, endPoint y: 181, distance: 135.8
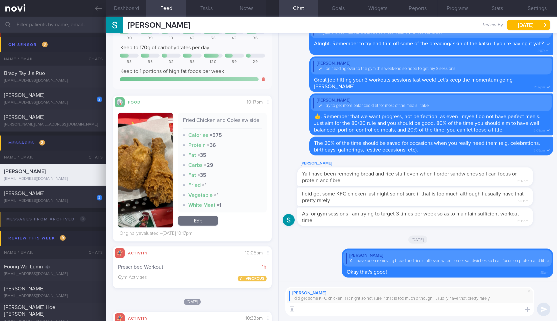
click at [416, 308] on textarea at bounding box center [409, 309] width 249 height 13
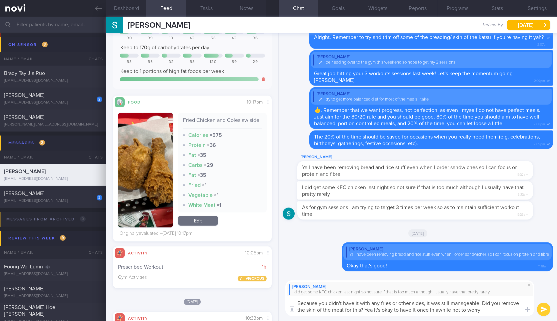
type textarea "Because you didn't have it with any fries or other sides, it was still manageab…"
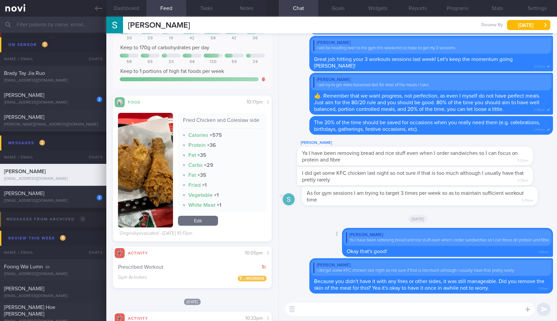
drag, startPoint x: 442, startPoint y: 203, endPoint x: 527, endPoint y: 212, distance: 85.2
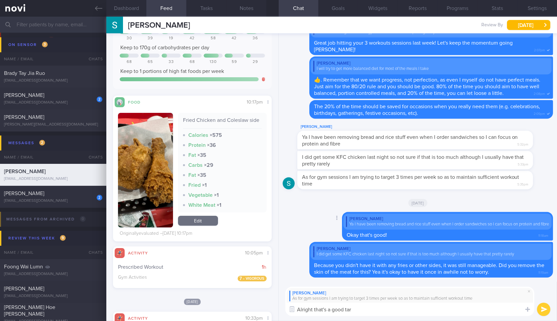
type textarea "Alright that's a good targ"
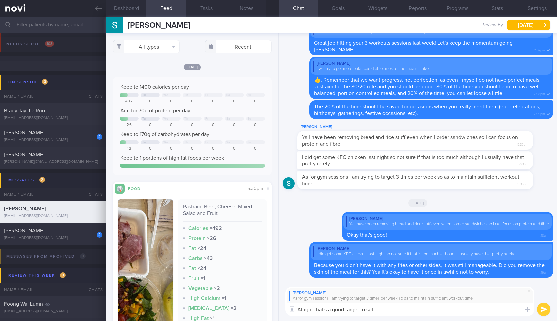
select select "9"
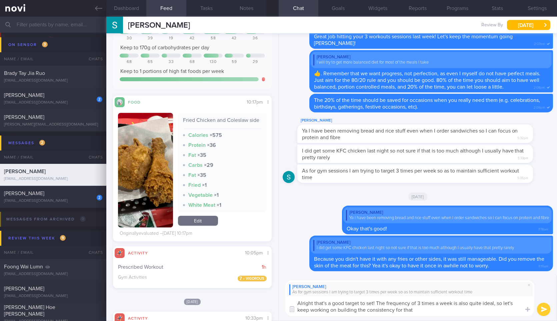
type textarea "Alright that's a good target to set! The frequency of 3 times a week is also qu…"
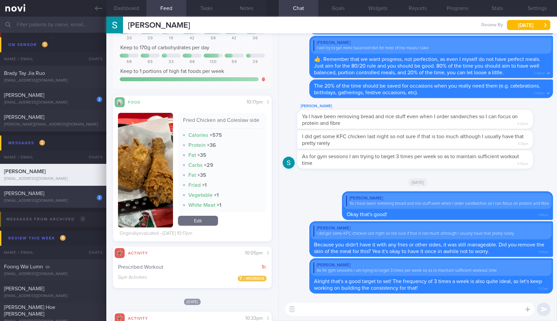
click at [85, 196] on div "[PERSON_NAME]" at bounding box center [52, 193] width 97 height 7
type input "Ends on [DATE]"
type textarea "[DATE] 10:16 am [PERSON_NAME] [PERSON_NAME], VAN (ME2/ Army) S9417086I [DATE] S…"
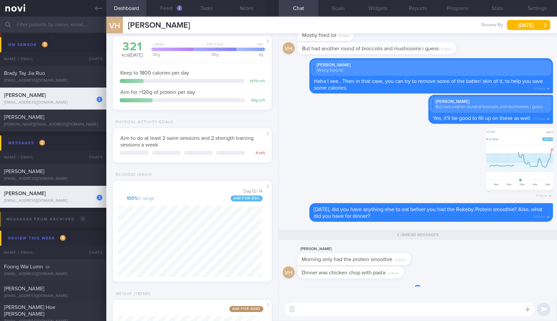
scroll to position [89, 144]
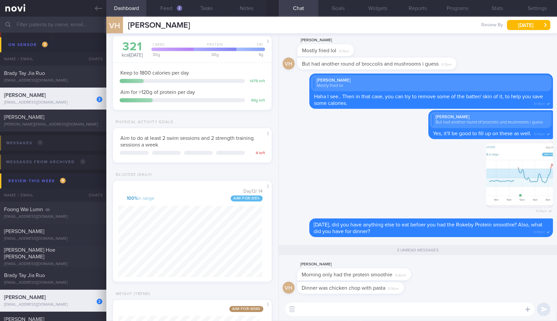
click at [222, 189] on div "Day 13 / 14 100 % in range Aim for: 95 % Share" at bounding box center [192, 232] width 149 height 89
click at [355, 309] on textarea at bounding box center [409, 309] width 249 height 13
drag, startPoint x: 408, startPoint y: 277, endPoint x: 478, endPoint y: 266, distance: 70.9
click at [478, 266] on div "van ho Morning only had the protein smoothie 8:36pm" at bounding box center [418, 271] width 270 height 21
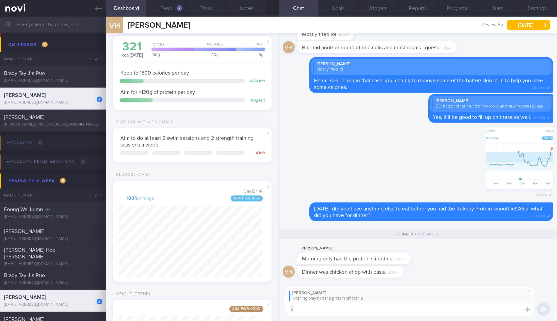
click at [407, 309] on textarea at bounding box center [409, 309] width 249 height 13
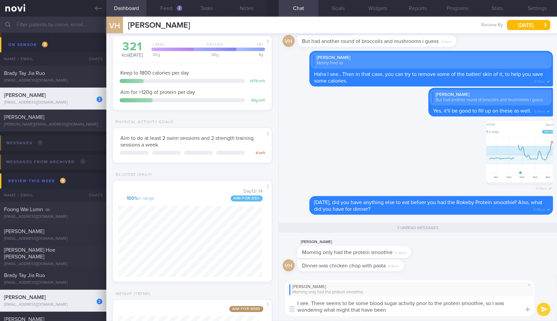
type textarea "I see. There seems to be some blood sugar activity prior to the protein smoothi…"
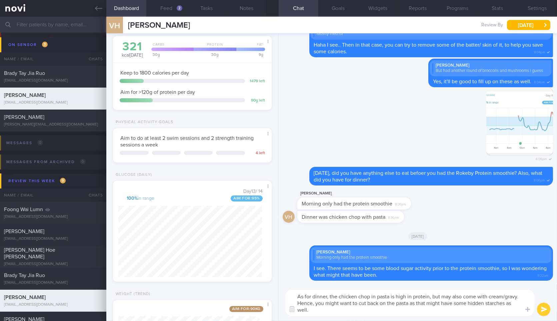
type textarea "As for dinner, the chicken chop in pasta is high in protein, but may also come …"
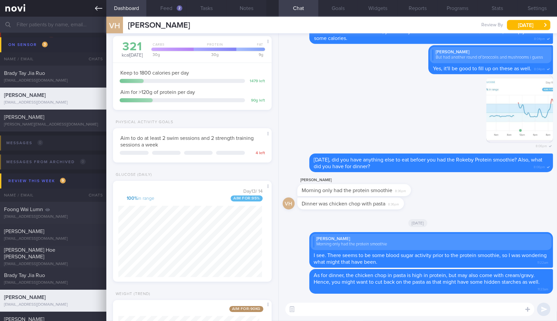
click at [98, 5] on icon at bounding box center [98, 8] width 7 height 7
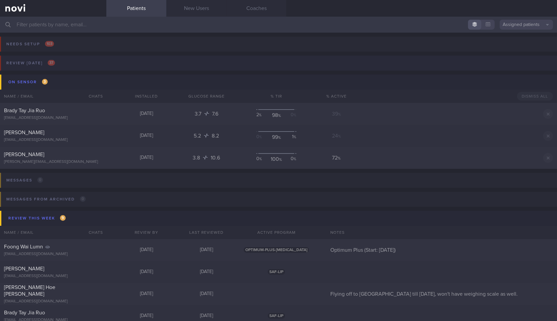
click at [80, 64] on button "Review today 37" at bounding box center [277, 65] width 559 height 19
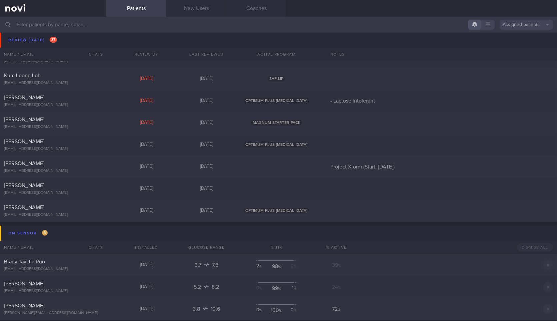
scroll to position [676, 0]
click at [97, 208] on div "[PERSON_NAME]" at bounding box center [52, 207] width 97 height 7
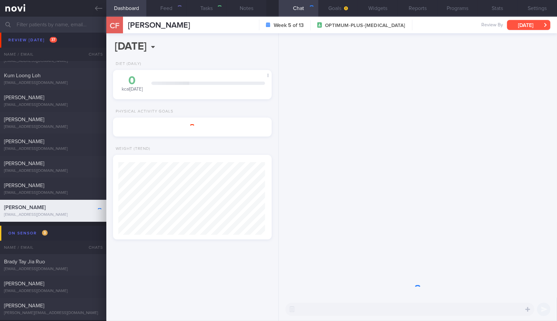
click at [527, 28] on button "[DATE]" at bounding box center [528, 25] width 43 height 10
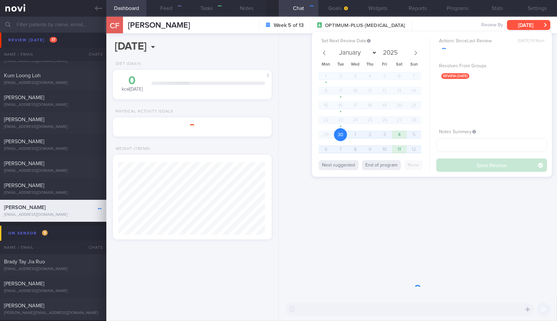
scroll to position [73, 146]
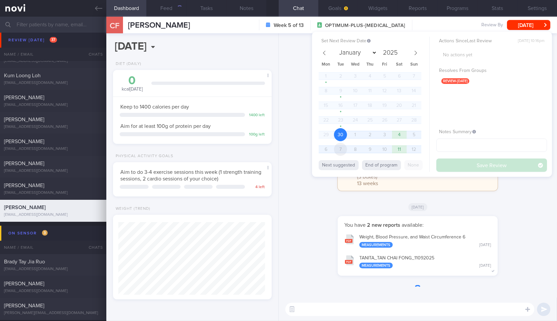
click at [341, 148] on span "7" at bounding box center [340, 149] width 13 height 13
select select "9"
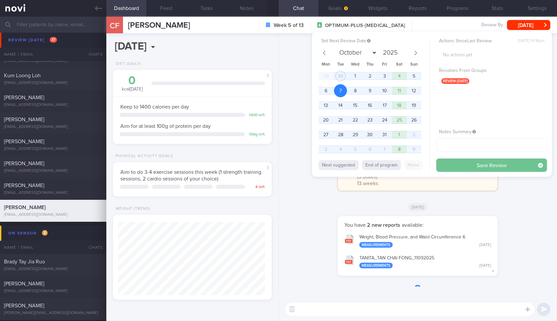
scroll to position [73, 146]
click at [460, 167] on button "Save Review" at bounding box center [491, 165] width 111 height 13
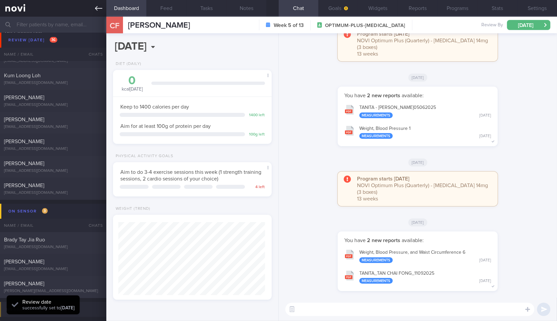
click at [100, 4] on link at bounding box center [53, 8] width 106 height 17
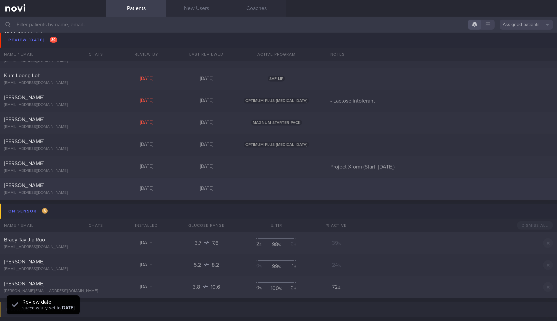
click at [86, 193] on div "[EMAIL_ADDRESS][DOMAIN_NAME]" at bounding box center [53, 193] width 98 height 5
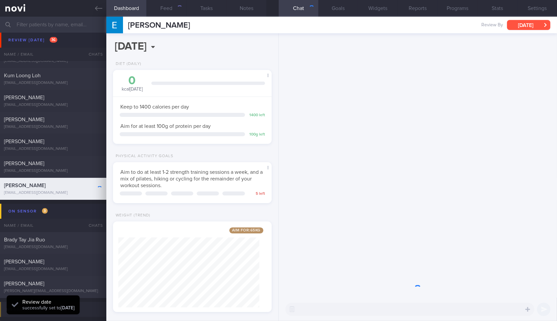
scroll to position [333362, 333301]
click at [523, 28] on button "[DATE]" at bounding box center [528, 25] width 43 height 10
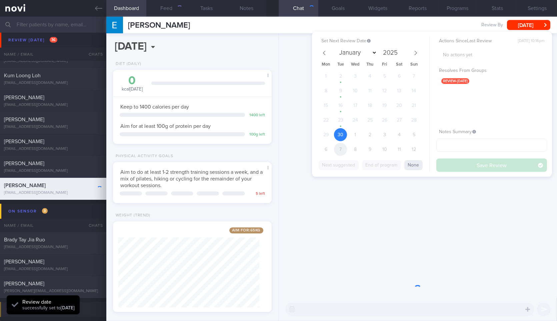
click at [339, 147] on span "7" at bounding box center [340, 149] width 13 height 13
select select "9"
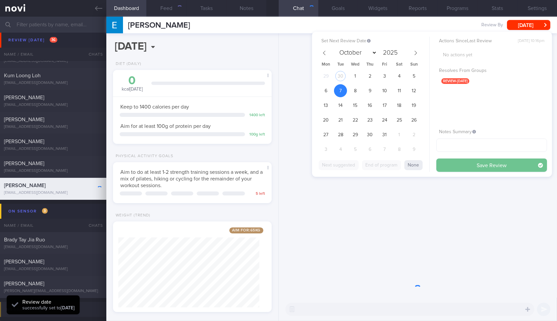
click at [456, 168] on button "Save Review" at bounding box center [491, 165] width 111 height 13
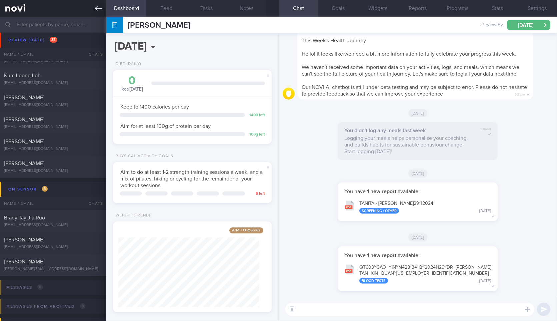
click at [97, 10] on icon at bounding box center [98, 8] width 7 height 7
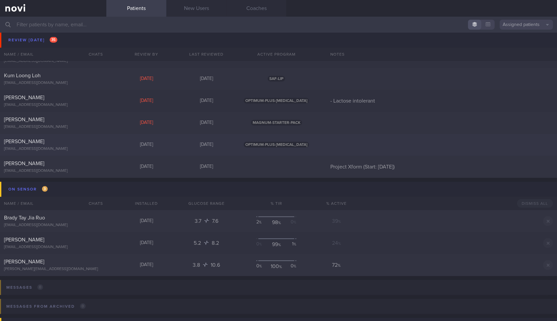
click at [80, 145] on div "Zhang Ming 2926257861@q.com" at bounding box center [53, 144] width 106 height 13
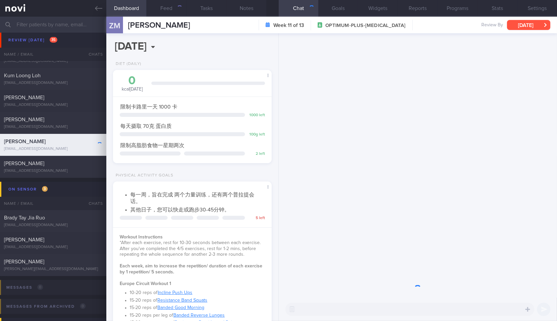
click at [512, 27] on button "[DATE]" at bounding box center [528, 25] width 43 height 10
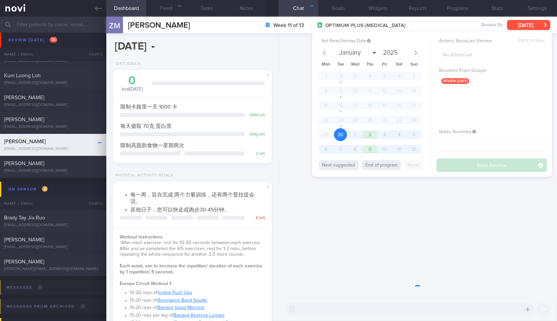
click at [512, 27] on button "[DATE]" at bounding box center [528, 25] width 43 height 10
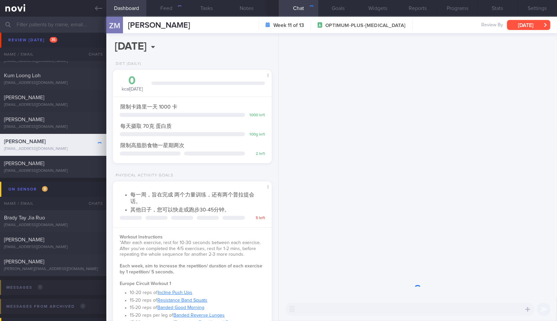
click at [529, 22] on button "[DATE]" at bounding box center [528, 25] width 43 height 10
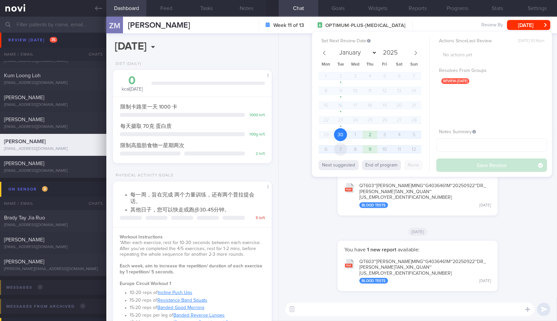
click at [339, 148] on span "7" at bounding box center [340, 149] width 13 height 13
select select "9"
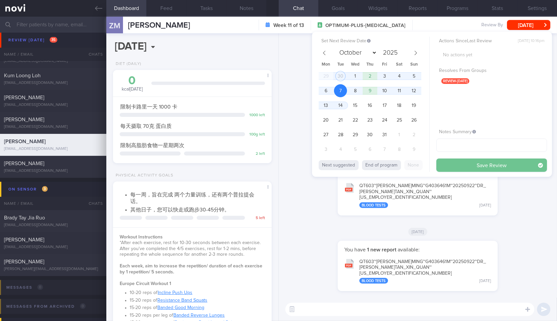
click at [464, 163] on button "Save Review" at bounding box center [491, 165] width 111 height 13
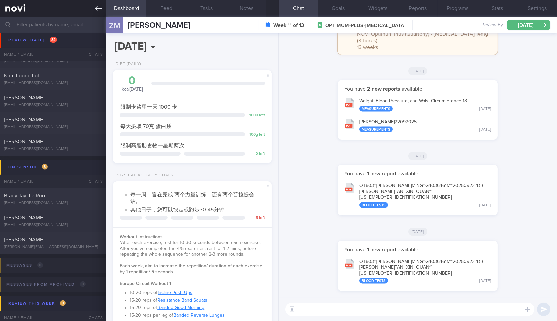
click at [96, 8] on icon at bounding box center [98, 8] width 7 height 5
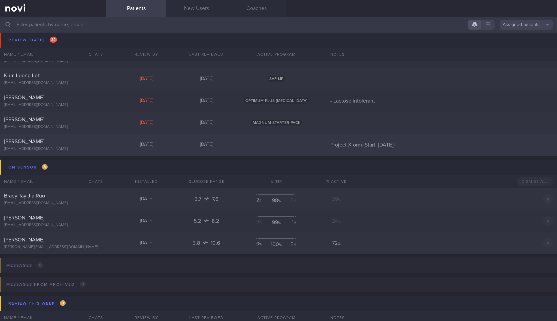
click at [87, 144] on div "[PERSON_NAME]" at bounding box center [52, 141] width 97 height 7
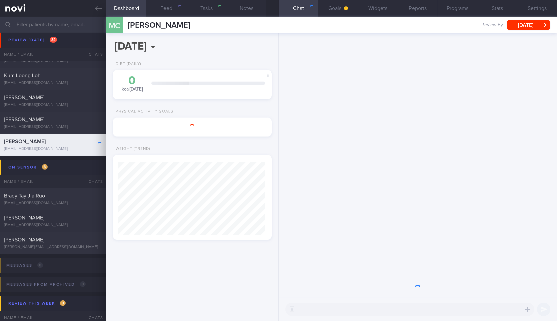
click at [524, 22] on div "Review By Tue, 30 Sep Set Next Review Date 30 Sep 2025 January February March A…" at bounding box center [515, 25] width 69 height 10
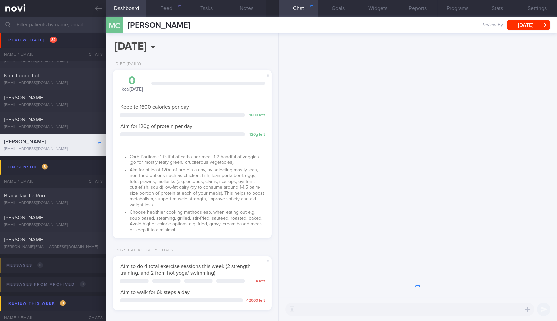
scroll to position [80, 141]
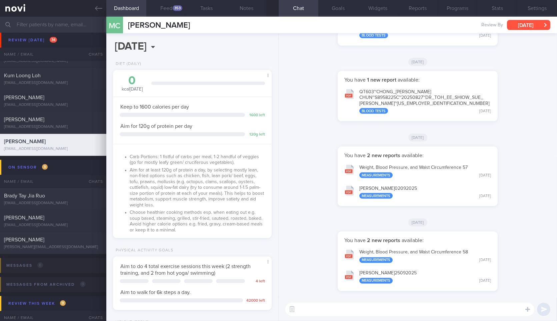
click at [521, 20] on button "[DATE]" at bounding box center [528, 25] width 43 height 10
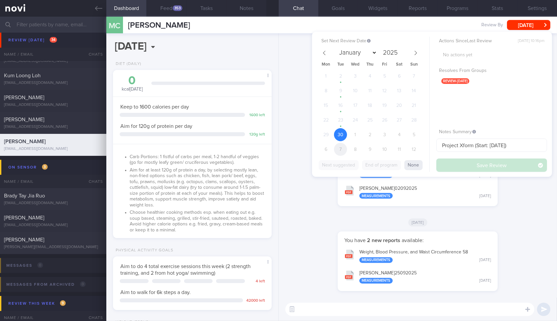
click at [338, 152] on span "7" at bounding box center [340, 149] width 13 height 13
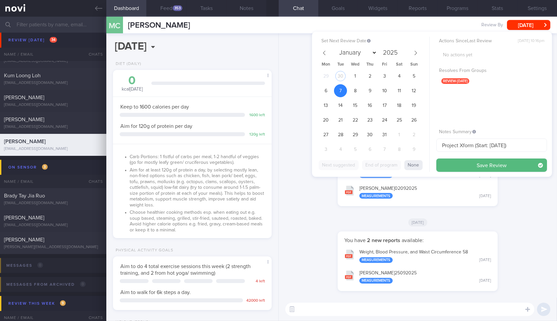
select select "9"
click at [483, 164] on button "Save Review" at bounding box center [491, 165] width 111 height 13
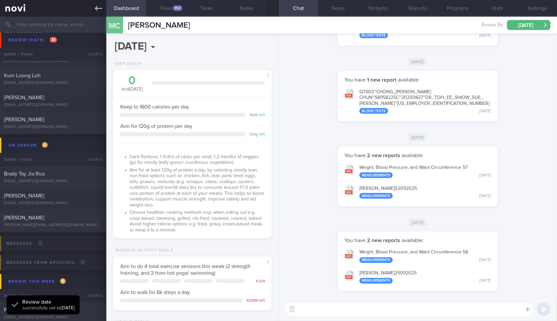
click at [99, 9] on icon at bounding box center [98, 8] width 7 height 7
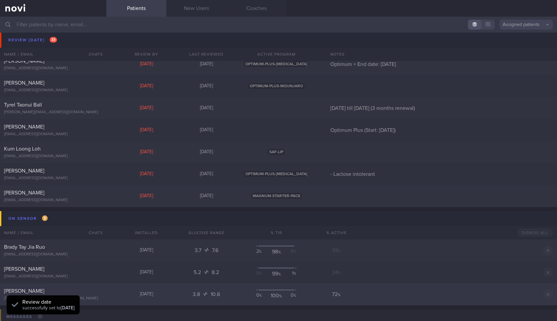
scroll to position [562, 0]
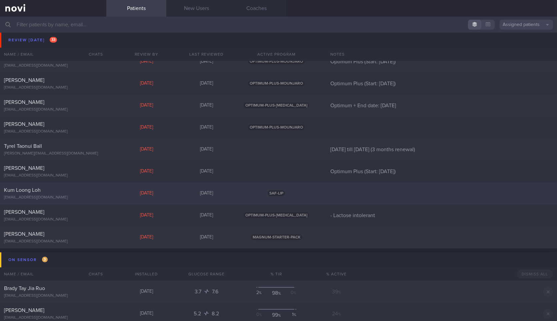
click at [74, 198] on div "[EMAIL_ADDRESS][DOMAIN_NAME]" at bounding box center [53, 197] width 98 height 5
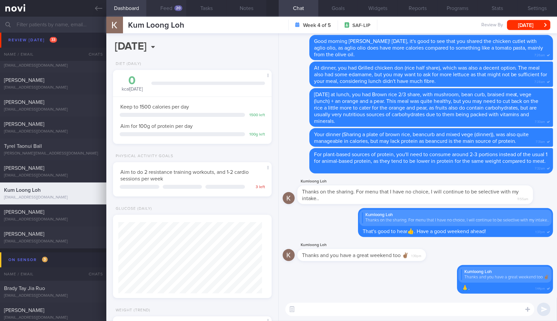
scroll to position [80, 141]
click at [168, 6] on button "Feed 20" at bounding box center [166, 8] width 40 height 17
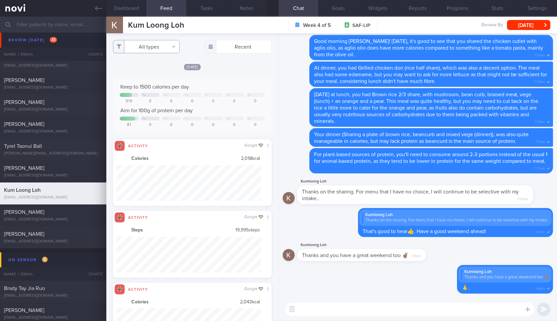
click at [156, 47] on button "All types" at bounding box center [146, 46] width 67 height 13
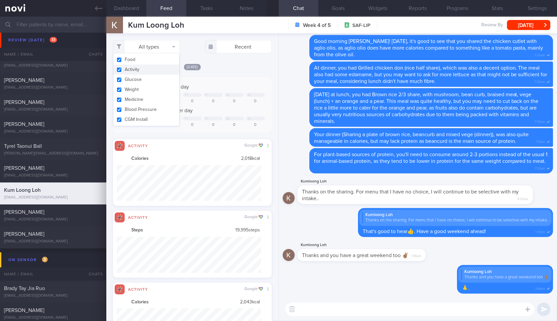
click at [157, 71] on button "Activity" at bounding box center [146, 70] width 66 height 10
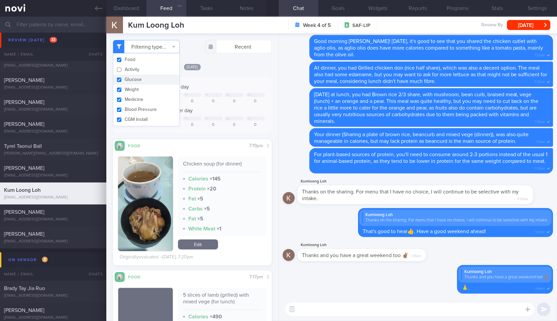
checkbox input "false"
click at [151, 90] on button "Weight" at bounding box center [146, 90] width 66 height 10
checkbox input "false"
click at [220, 69] on div "[DATE]" at bounding box center [192, 66] width 158 height 7
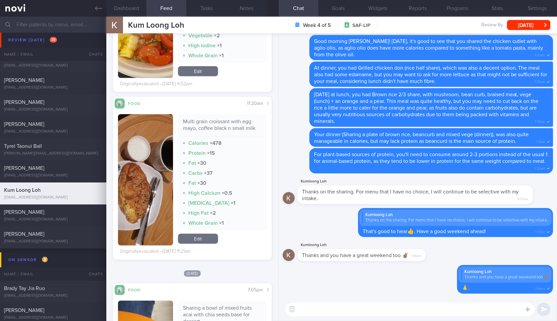
click at [156, 168] on button "button" at bounding box center [145, 179] width 55 height 131
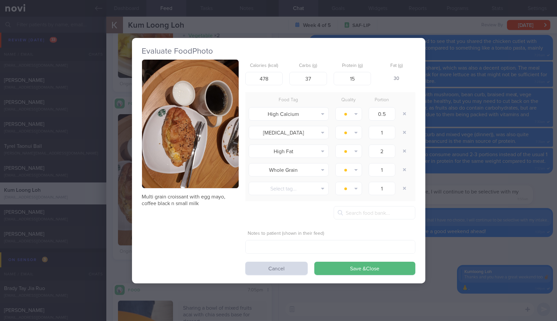
click at [421, 127] on div "Evaluate Food Photo Multi grain croissant with egg mayo, coffee black n small m…" at bounding box center [278, 161] width 293 height 246
click at [472, 74] on div "Evaluate Food Photo Multi grain croissant with egg mayo, coffee black n small m…" at bounding box center [278, 160] width 557 height 321
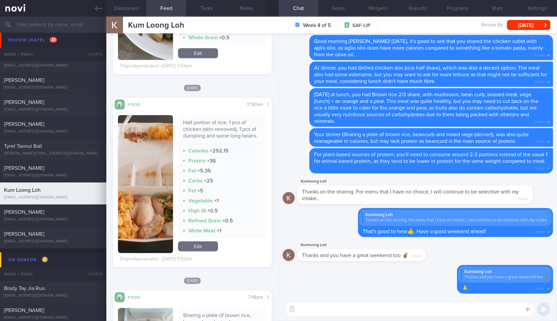
scroll to position [1273, 0]
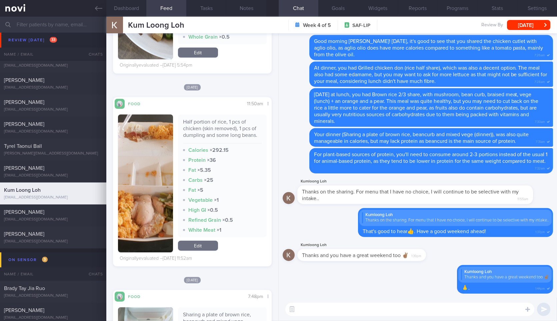
click at [142, 172] on button "button" at bounding box center [145, 184] width 55 height 138
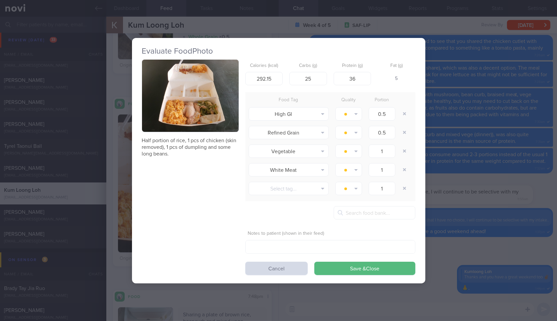
click at [186, 116] on button "button" at bounding box center [190, 96] width 97 height 73
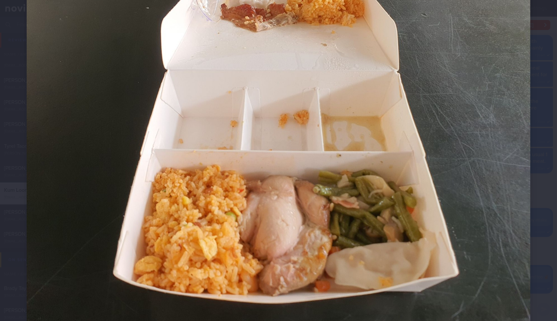
scroll to position [72, 0]
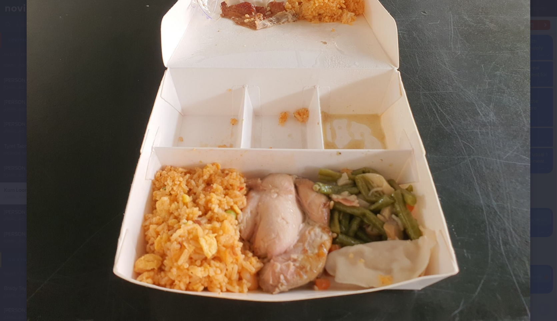
click at [536, 189] on div at bounding box center [278, 143] width 557 height 431
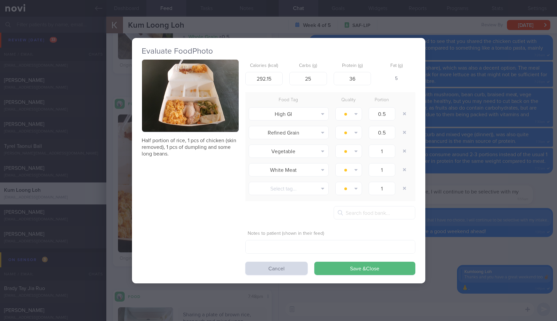
click at [505, 203] on div "Evaluate Food Photo Half portion of rice, 1 pcs of chicken (skin removed), 1 pc…" at bounding box center [278, 160] width 557 height 321
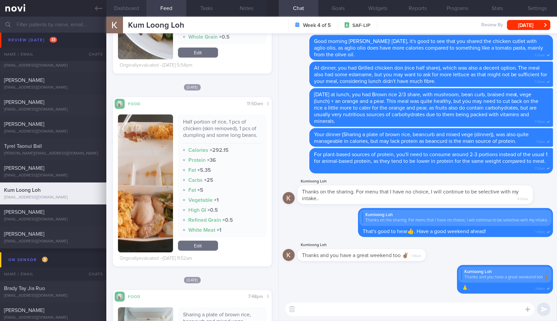
click at [136, 6] on button "Dashboard" at bounding box center [126, 8] width 40 height 17
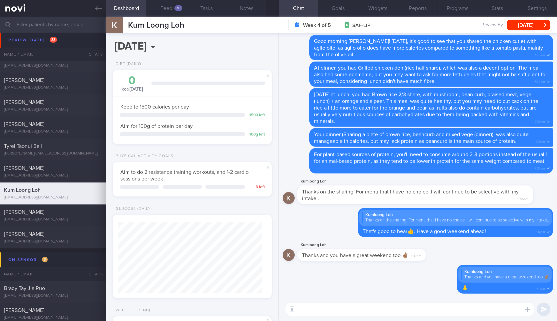
scroll to position [103, 0]
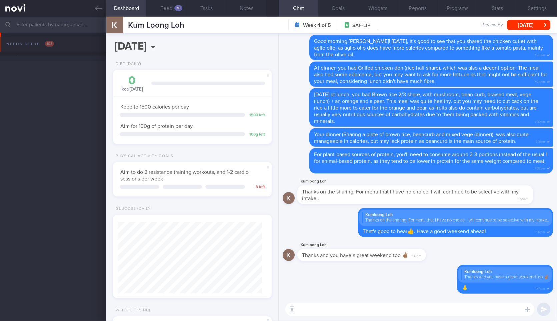
scroll to position [1273, 0]
